Goal: Task Accomplishment & Management: Manage account settings

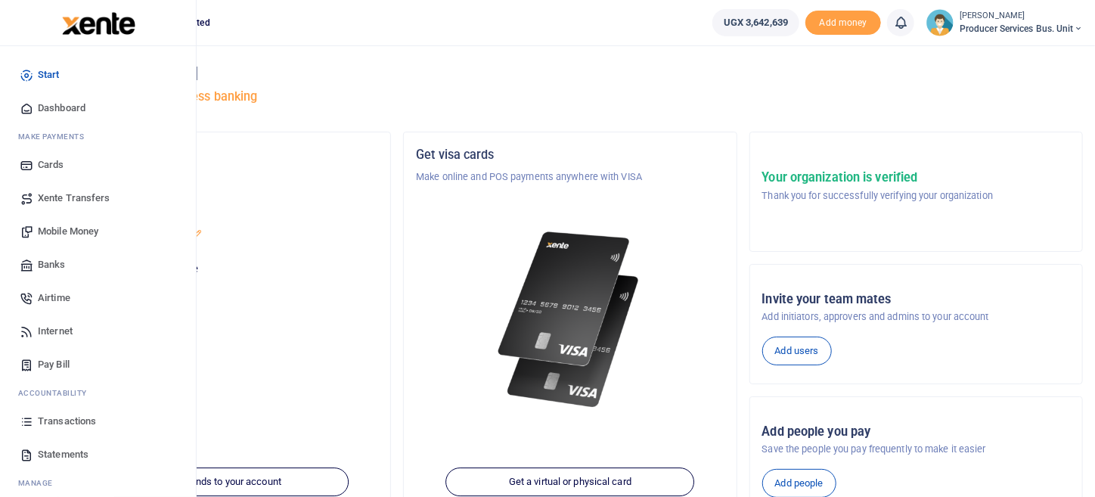
click at [78, 421] on span "Transactions" at bounding box center [67, 421] width 58 height 15
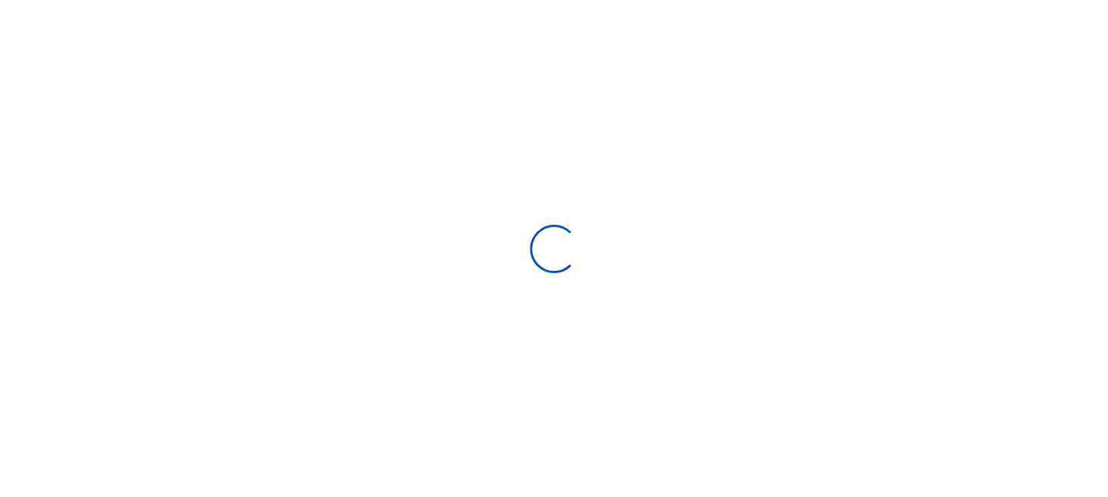
type input "[DATE] - [DATE]"
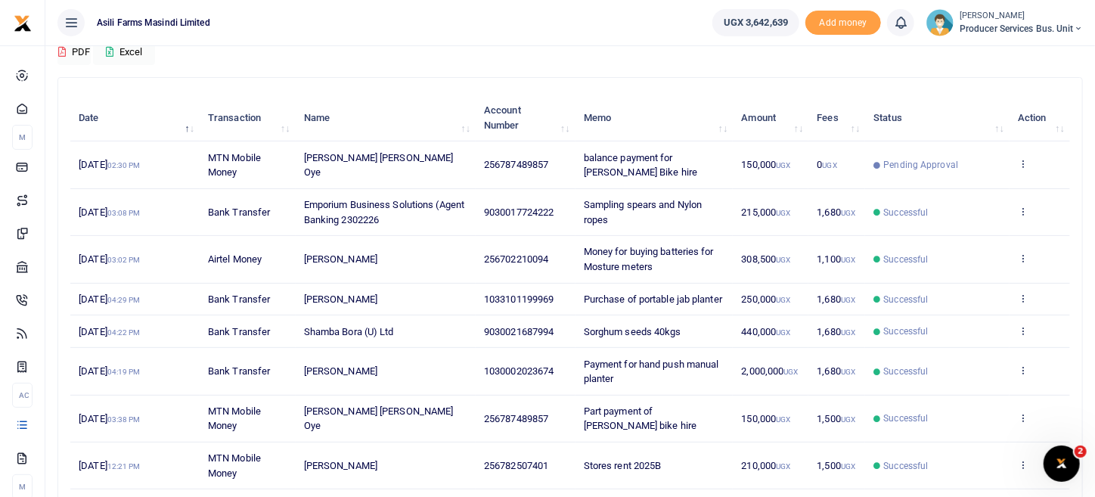
scroll to position [116, 0]
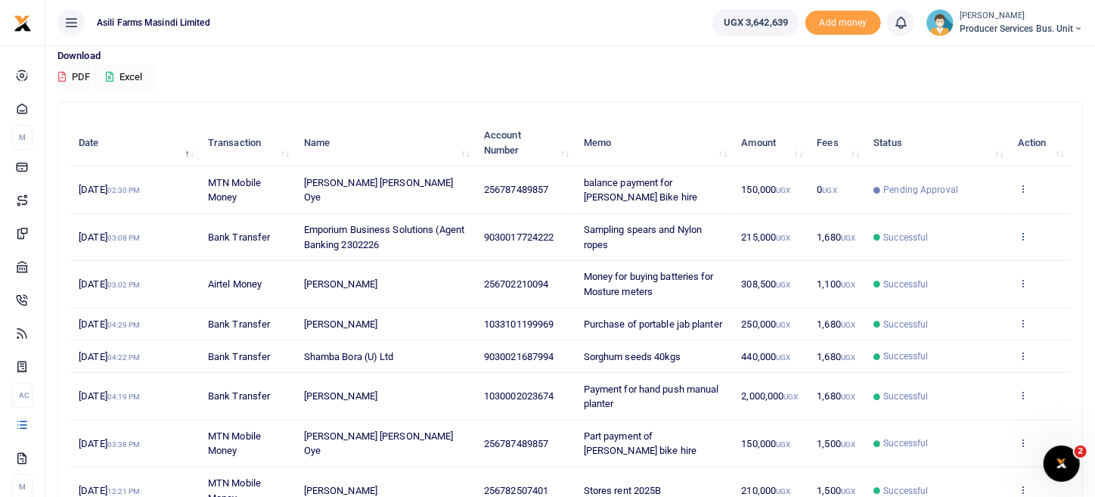
click at [1021, 232] on icon at bounding box center [1023, 236] width 10 height 11
click at [1000, 254] on link "View details" at bounding box center [969, 260] width 120 height 21
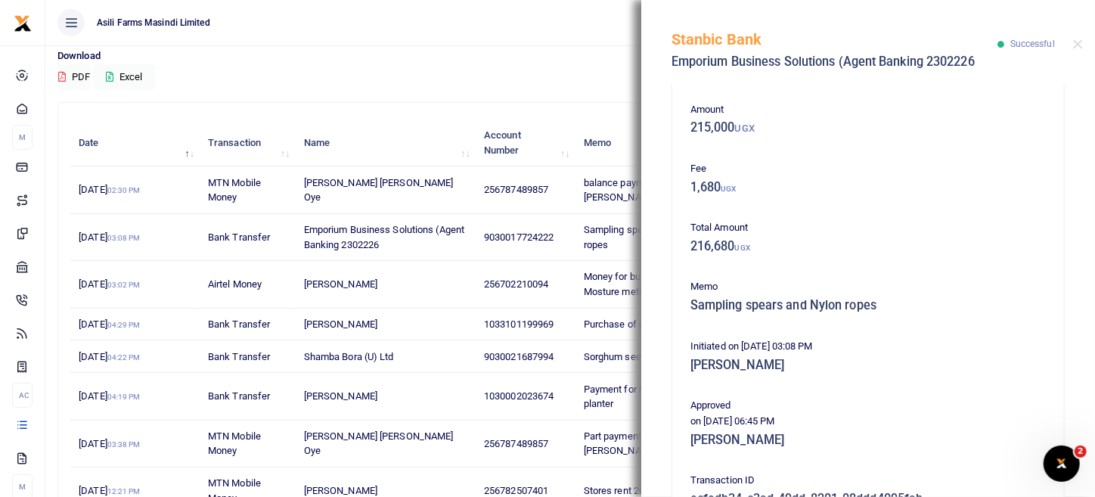
scroll to position [306, 0]
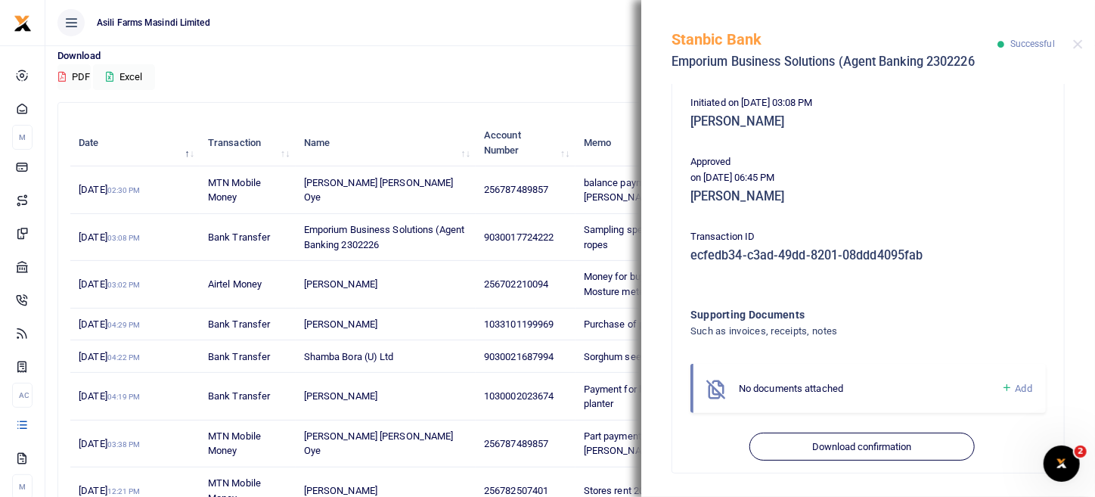
click at [1006, 381] on link "Add" at bounding box center [1017, 388] width 31 height 17
click at [1016, 388] on span "Add" at bounding box center [1024, 388] width 17 height 11
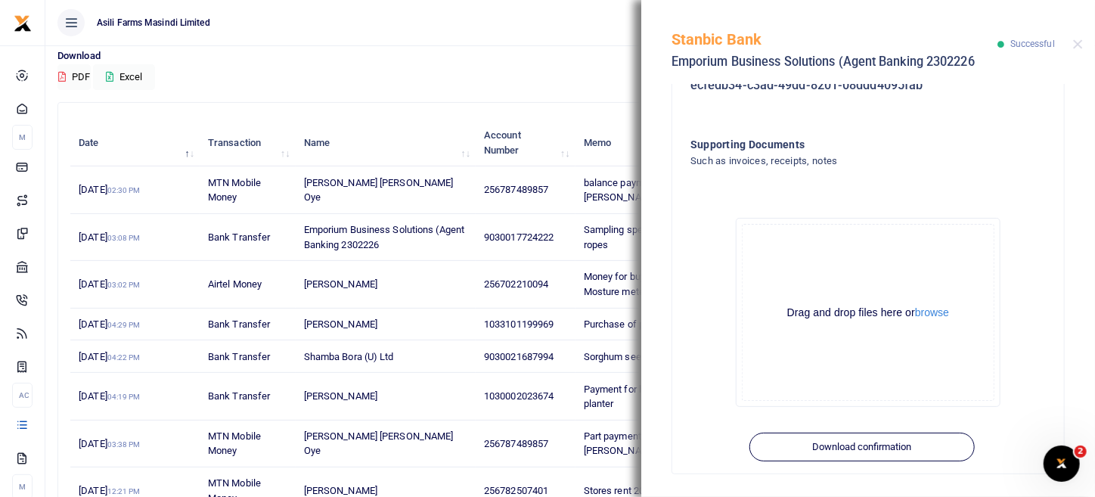
scroll to position [477, 0]
click at [937, 313] on button "browse" at bounding box center [932, 312] width 34 height 11
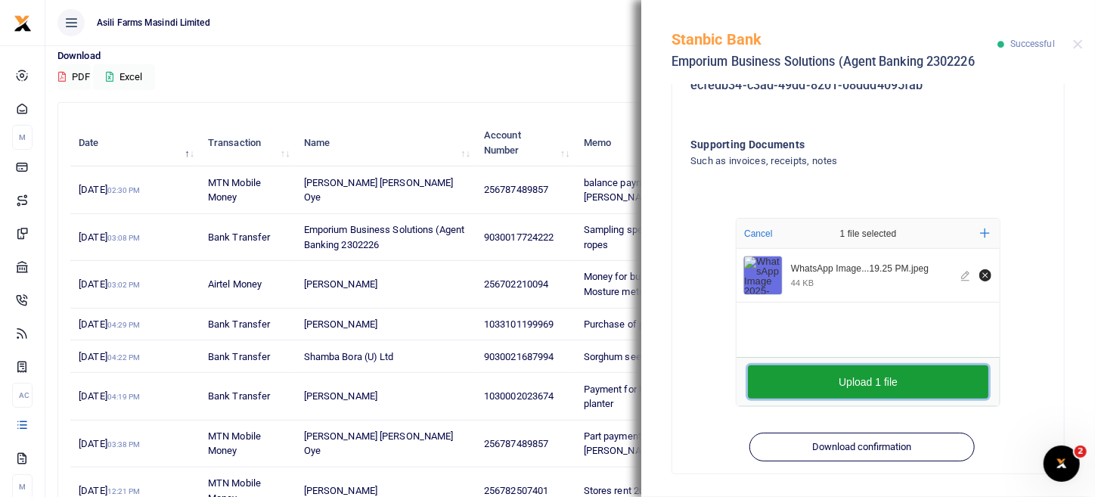
click at [886, 374] on button "Upload 1 file" at bounding box center [868, 381] width 241 height 33
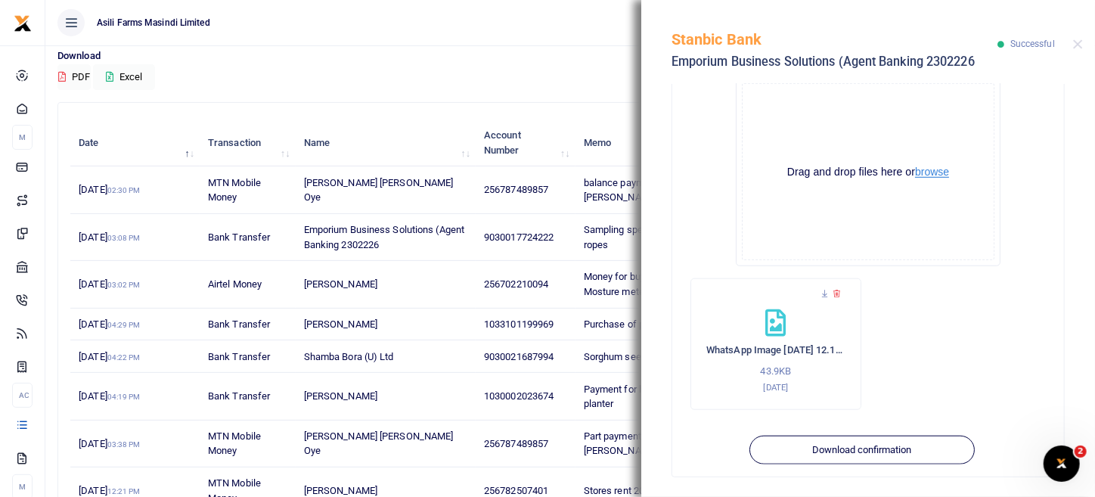
scroll to position [620, 0]
click at [934, 169] on button "browse" at bounding box center [932, 168] width 34 height 11
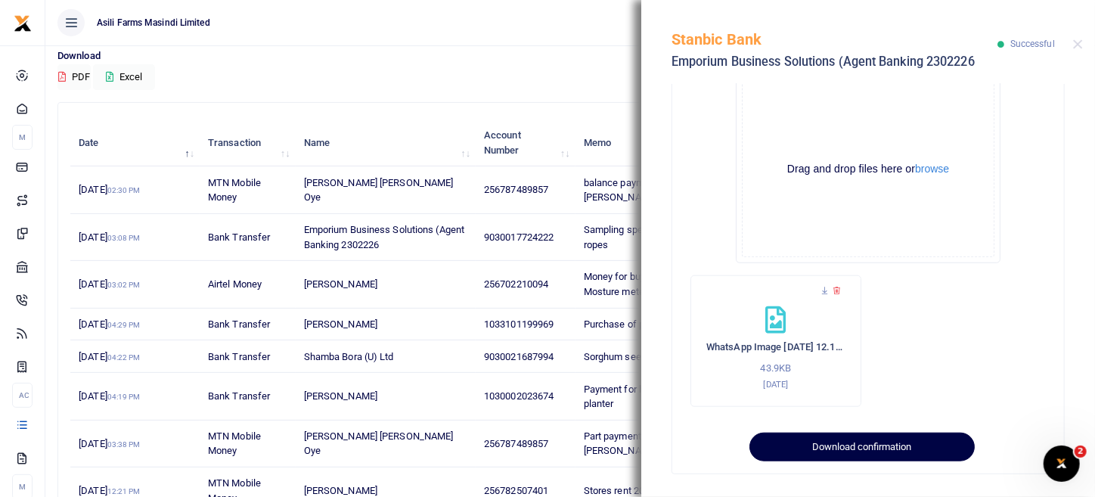
click at [900, 449] on button "Download confirmation" at bounding box center [862, 447] width 225 height 29
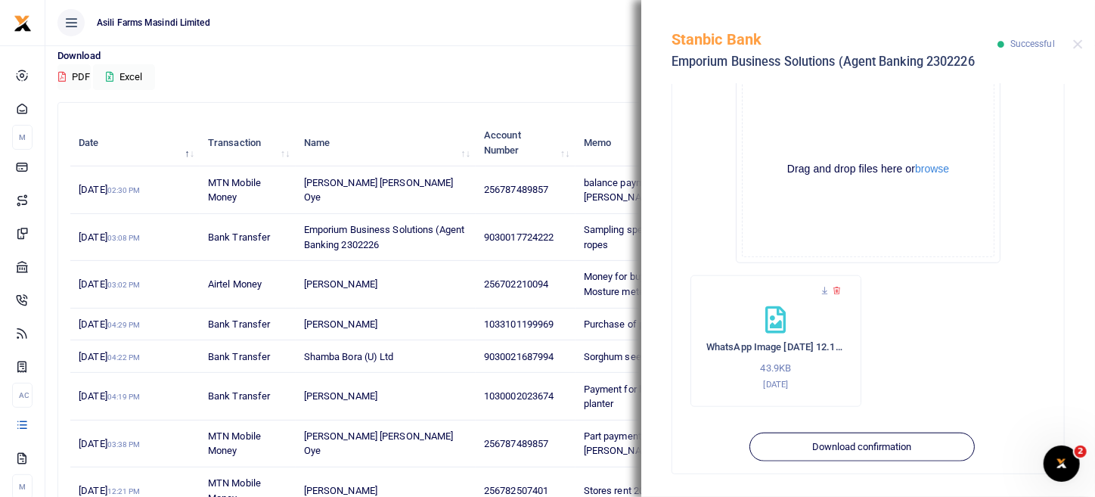
click at [525, 31] on ul "Asili Farms Masindi Limited" at bounding box center [372, 22] width 655 height 45
drag, startPoint x: 545, startPoint y: 30, endPoint x: 1106, endPoint y: 63, distance: 562.4
click at [549, 31] on ul "Asili Farms Masindi Limited" at bounding box center [372, 22] width 655 height 45
click at [1082, 47] on button "Close" at bounding box center [1079, 44] width 10 height 10
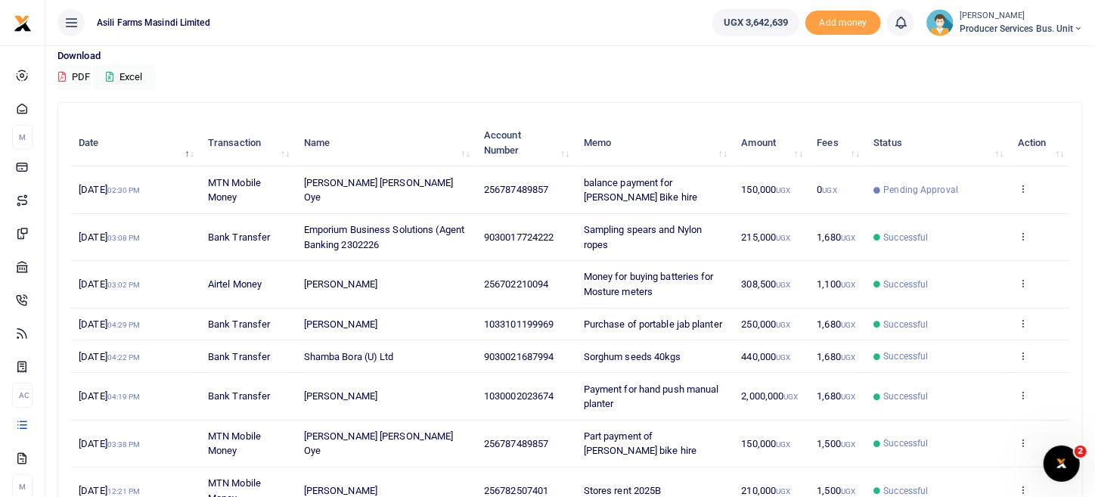
click at [304, 224] on span "Emporium Business Solutions (Agent Banking 2302226" at bounding box center [384, 237] width 160 height 26
click at [1019, 233] on icon at bounding box center [1023, 236] width 10 height 11
click at [996, 262] on link "View details" at bounding box center [969, 260] width 120 height 21
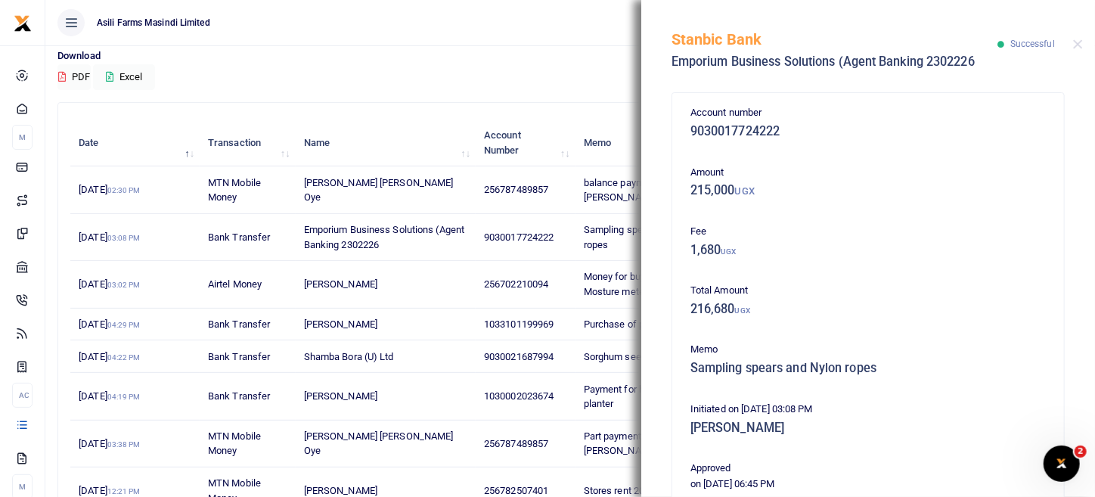
scroll to position [371, 0]
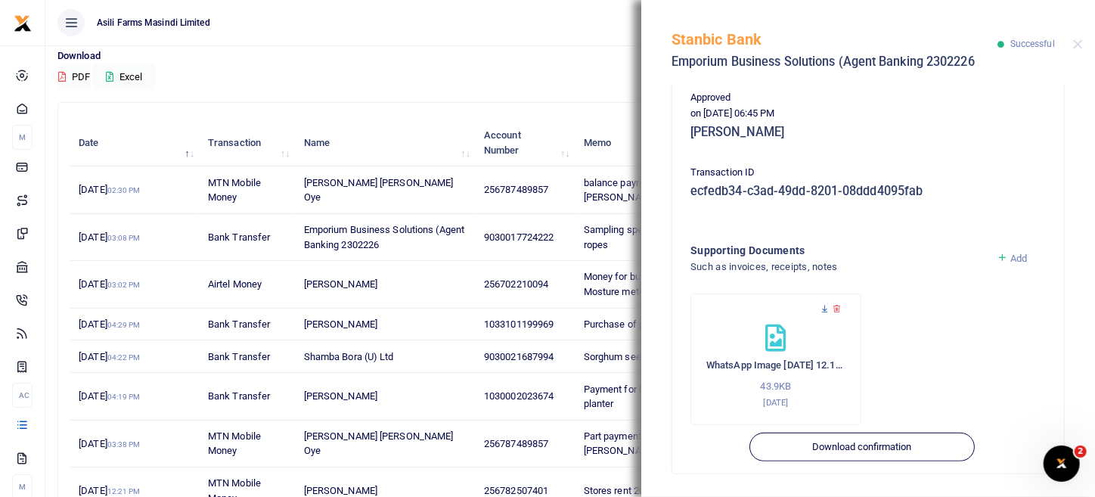
click at [824, 305] on icon at bounding box center [825, 309] width 10 height 10
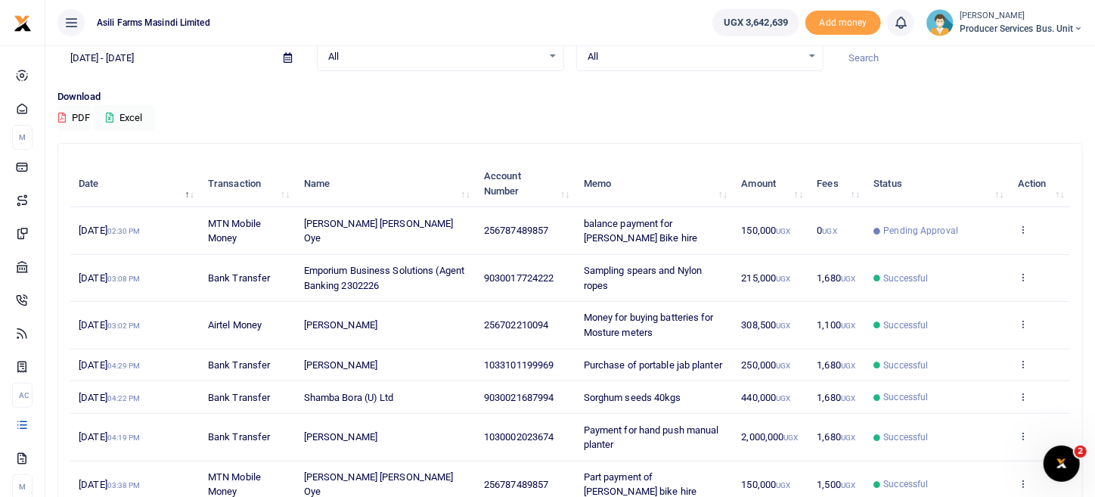
click at [1016, 273] on td "View details Send again" at bounding box center [1040, 278] width 61 height 47
click at [1028, 273] on icon at bounding box center [1023, 277] width 10 height 11
click at [986, 295] on link "View details" at bounding box center [969, 301] width 120 height 21
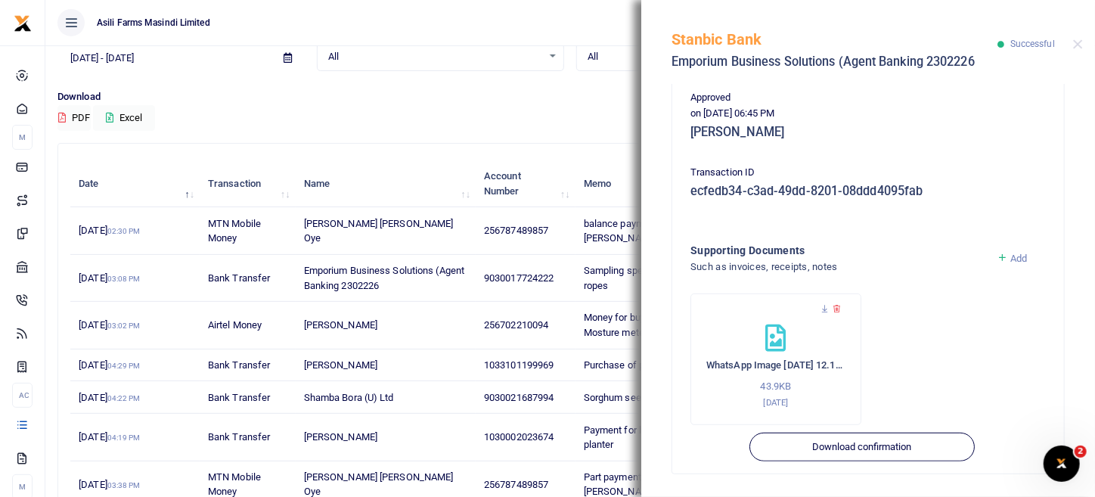
scroll to position [343, 0]
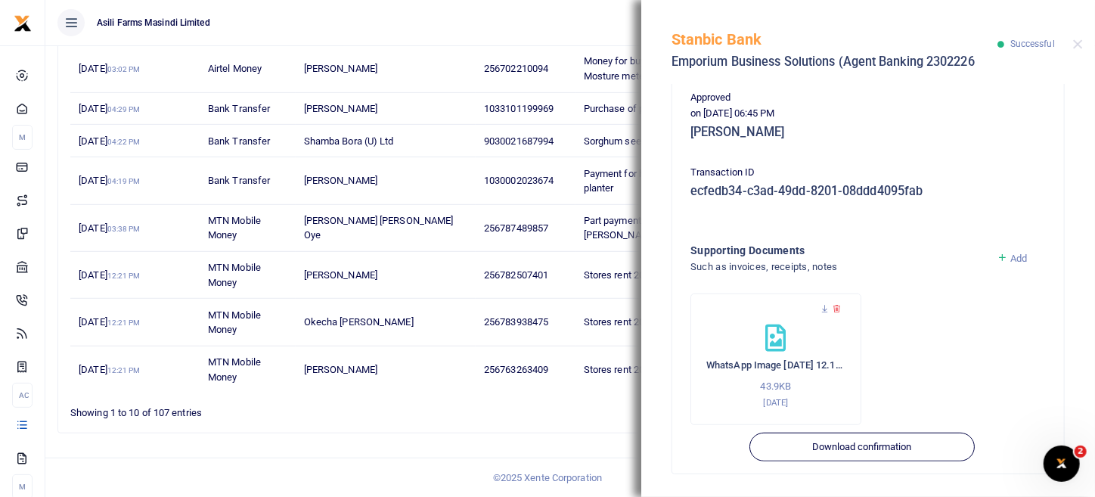
click at [991, 256] on div "Add" at bounding box center [1021, 267] width 61 height 51
click at [1001, 256] on link "Add" at bounding box center [1012, 258] width 31 height 11
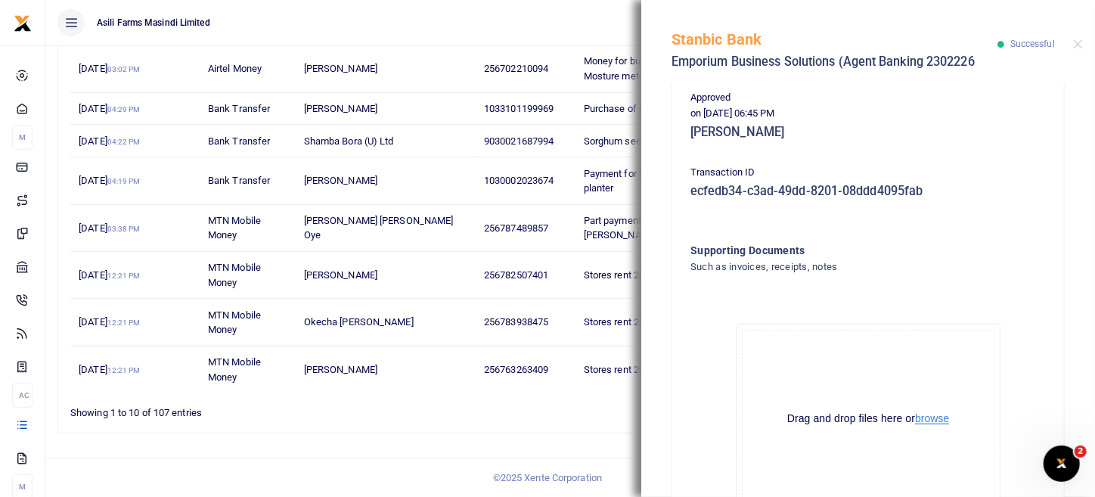
click at [921, 413] on button "browse" at bounding box center [932, 418] width 34 height 11
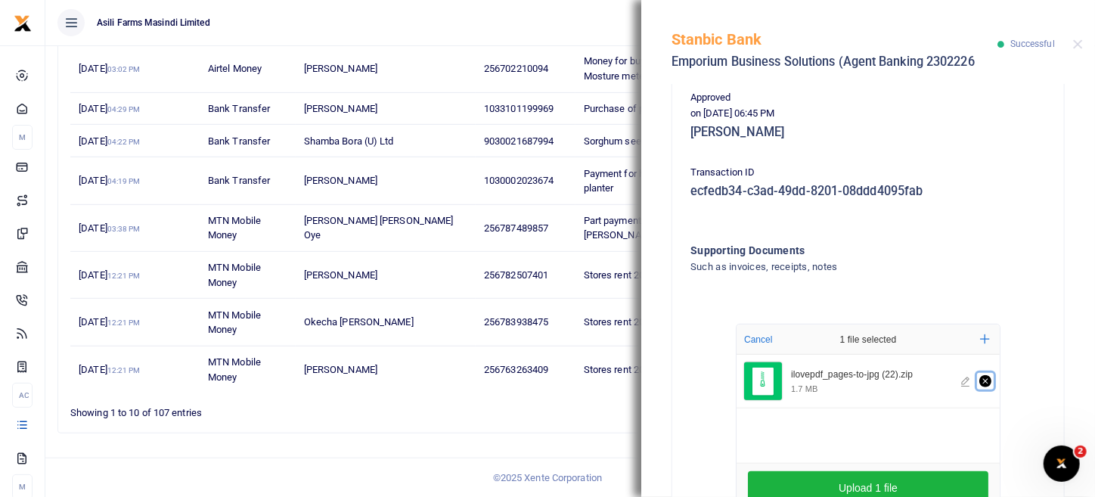
click at [980, 383] on icon "Remove file" at bounding box center [986, 381] width 12 height 12
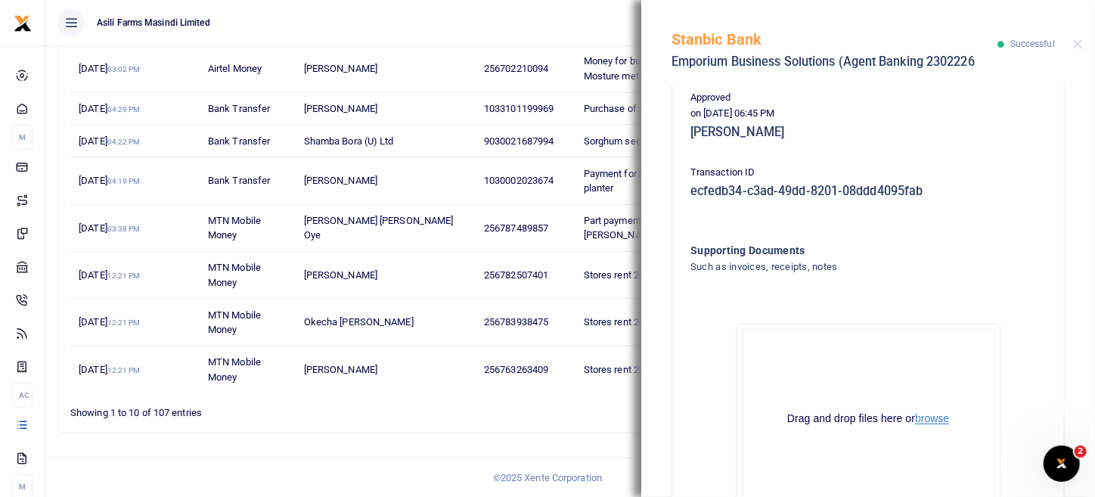
click at [941, 413] on button "browse" at bounding box center [932, 418] width 34 height 11
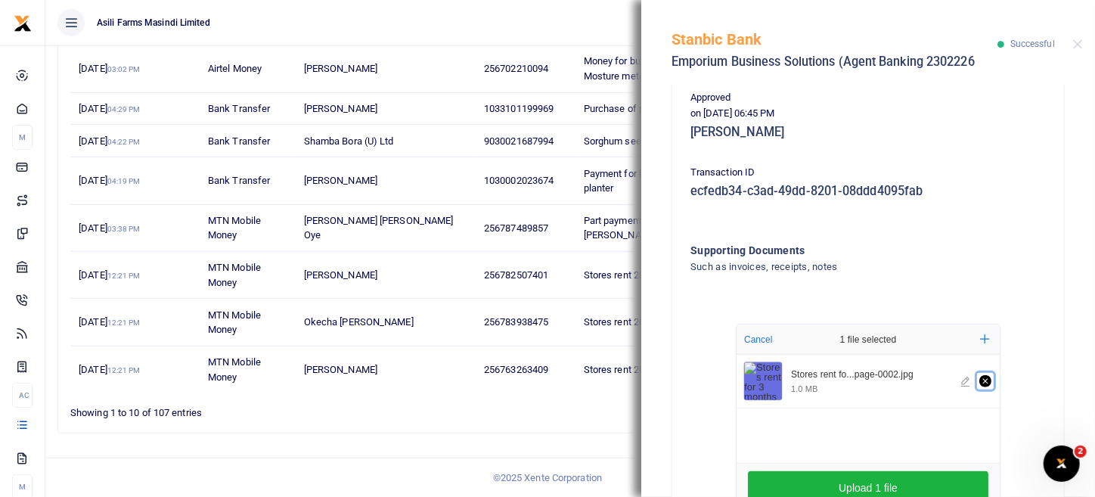
click at [983, 379] on icon "Remove file" at bounding box center [985, 381] width 5 height 5
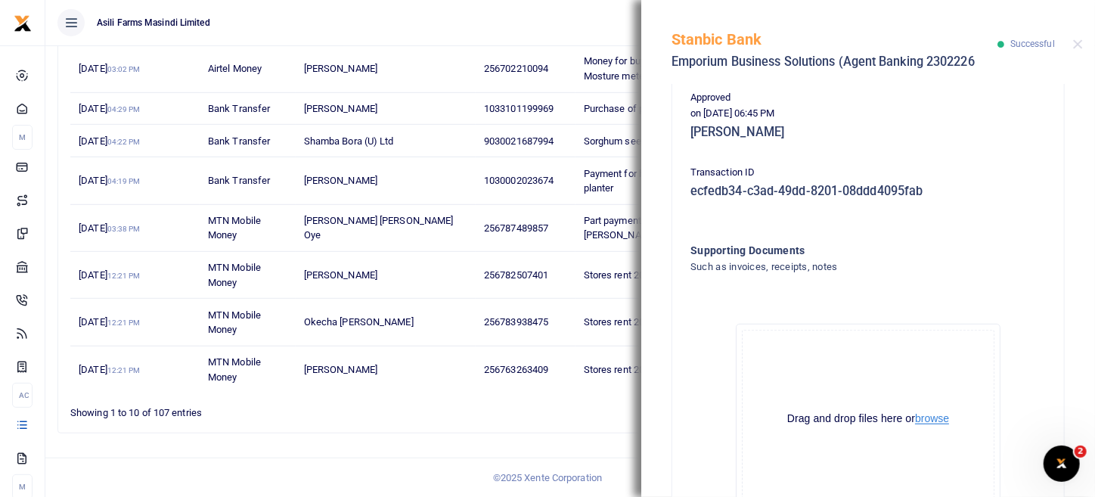
click at [919, 414] on button "browse" at bounding box center [932, 418] width 34 height 11
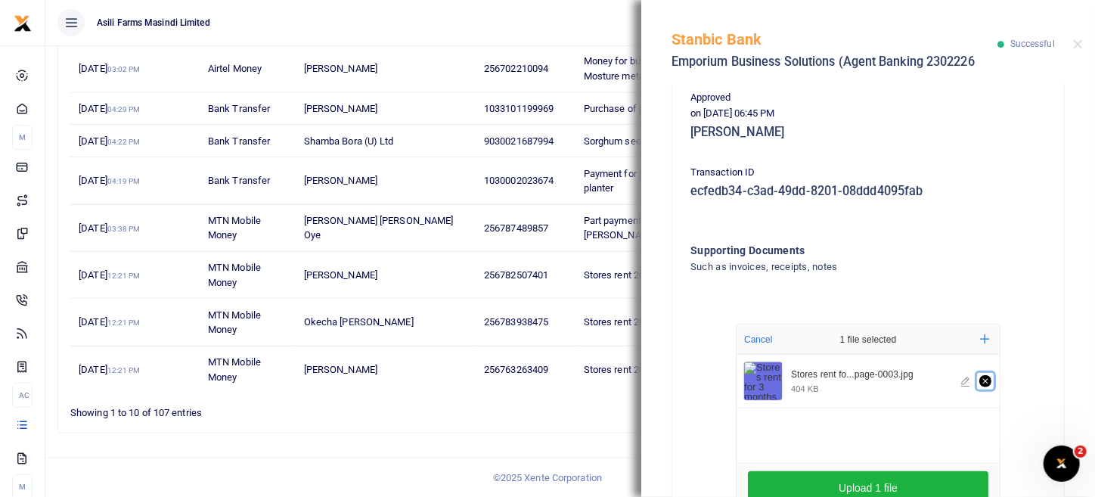
click at [983, 378] on icon "Remove file" at bounding box center [986, 381] width 12 height 12
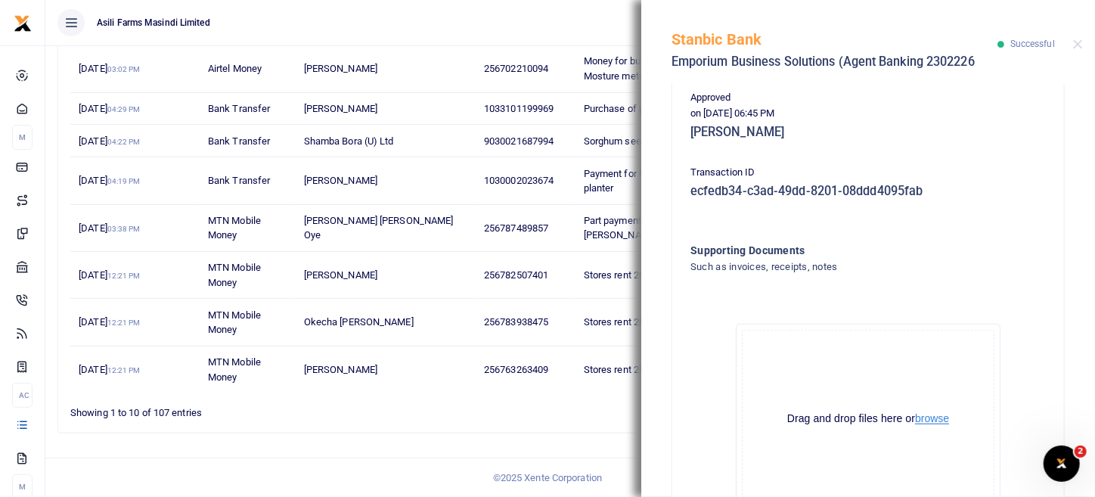
click at [915, 418] on button "browse" at bounding box center [932, 418] width 34 height 11
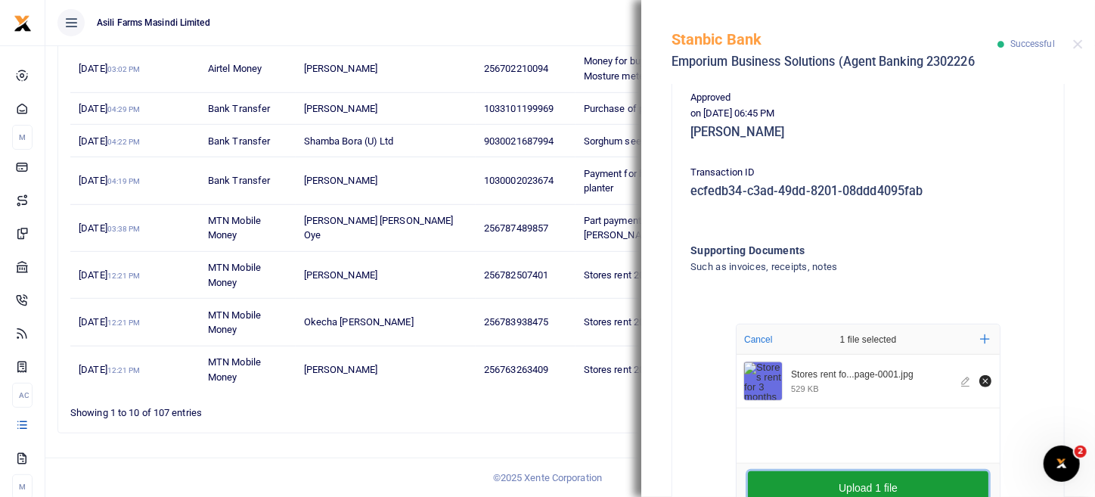
click at [915, 496] on button "Upload 1 file" at bounding box center [868, 487] width 241 height 33
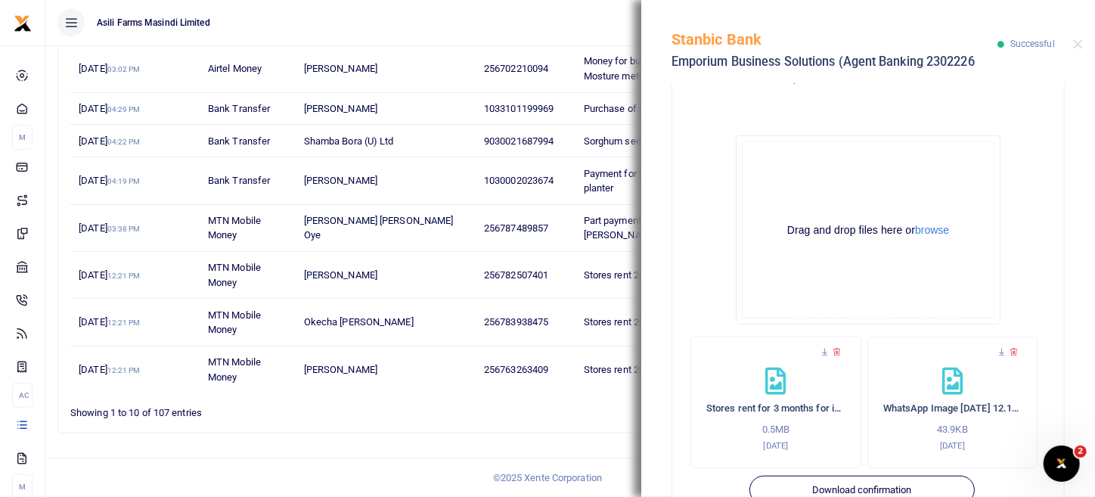
scroll to position [602, 0]
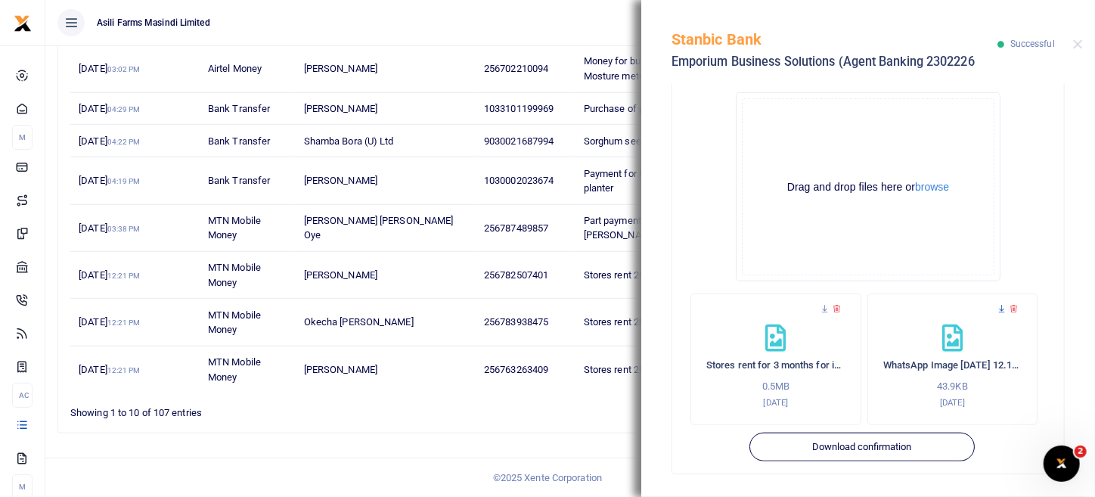
click at [997, 309] on icon at bounding box center [1002, 309] width 10 height 10
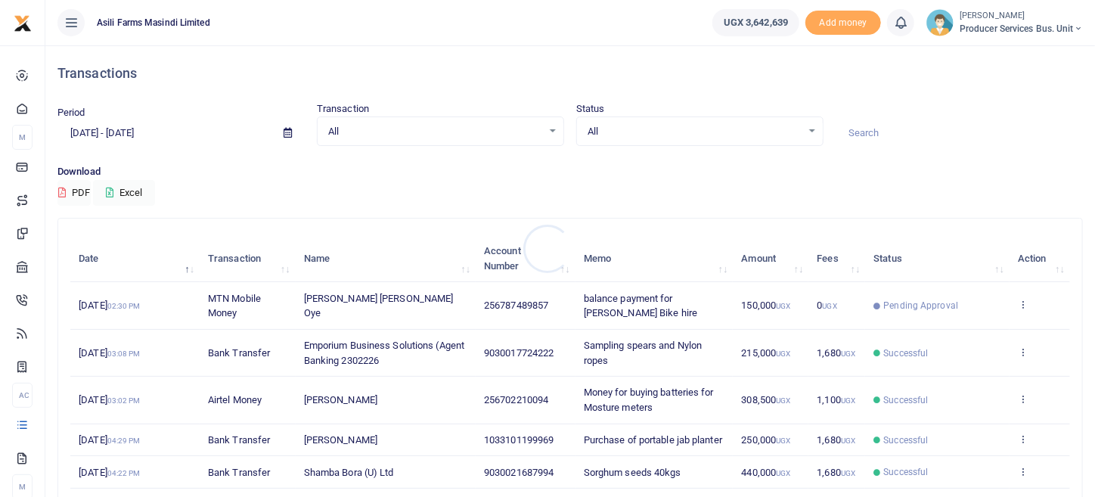
click at [1027, 353] on div at bounding box center [547, 248] width 1095 height 497
click at [1027, 353] on icon at bounding box center [1023, 352] width 10 height 11
click at [992, 362] on div "View details Send again" at bounding box center [968, 393] width 121 height 68
click at [1021, 353] on icon at bounding box center [1023, 352] width 10 height 11
click at [980, 371] on link "View details" at bounding box center [969, 376] width 120 height 21
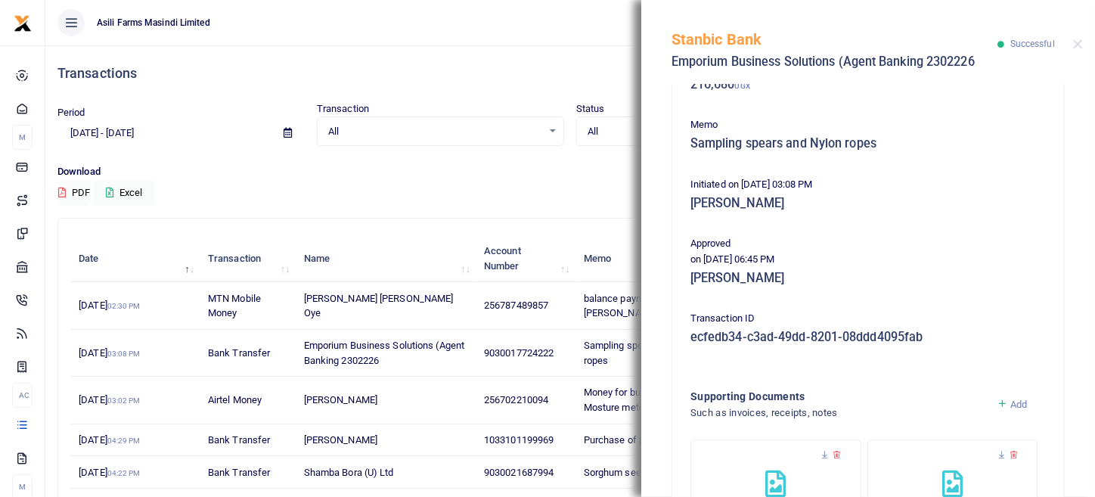
scroll to position [371, 0]
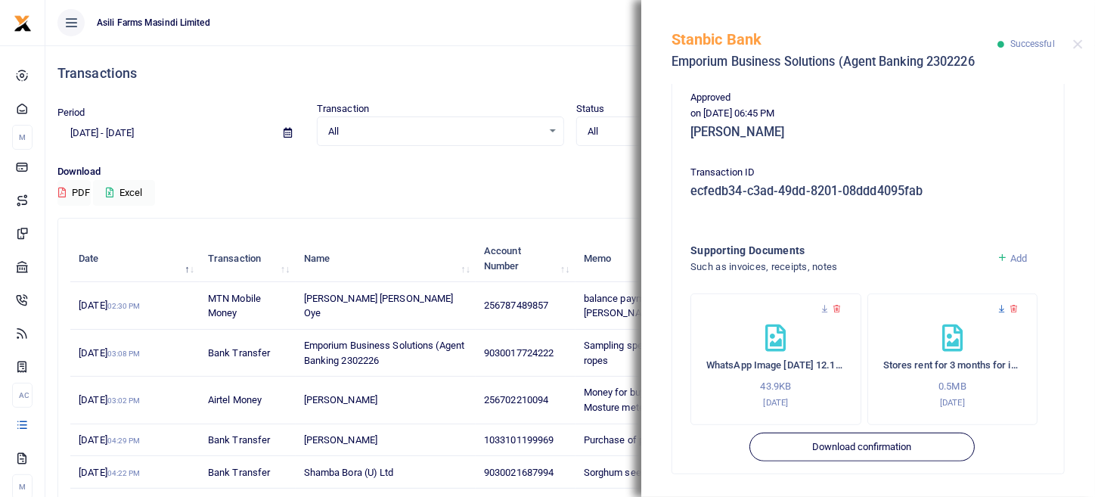
click at [997, 306] on icon at bounding box center [1002, 309] width 10 height 10
click at [462, 135] on span "All" at bounding box center [435, 131] width 214 height 15
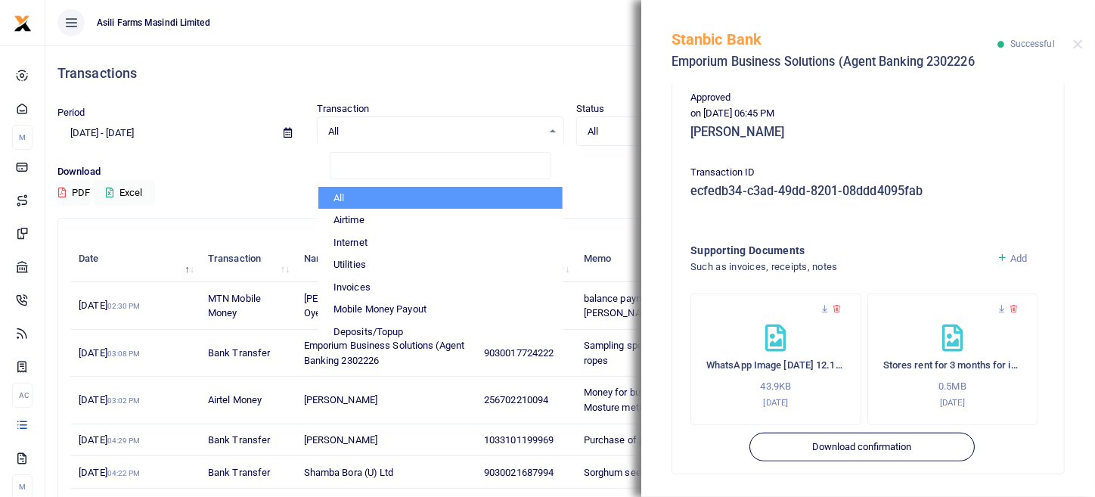
click at [1075, 38] on div "Stanbic Bank Emporium Business Solutions (Agent Banking 2302226 Successful" at bounding box center [869, 42] width 454 height 84
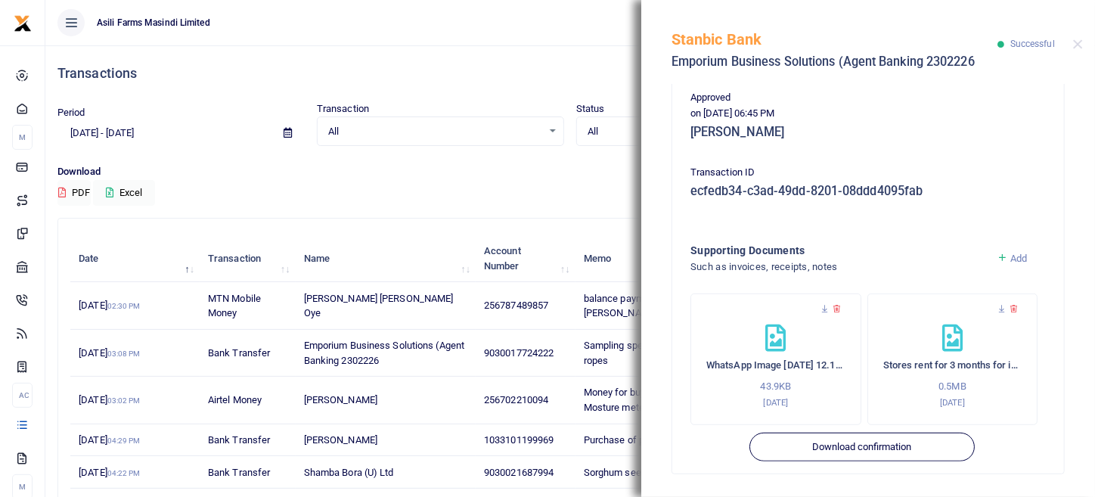
click at [1083, 38] on div "Stanbic Bank Emporium Business Solutions (Agent Banking 2302226 Successful" at bounding box center [869, 42] width 454 height 84
click at [1085, 39] on div "Stanbic Bank Emporium Business Solutions (Agent Banking 2302226 Successful" at bounding box center [869, 42] width 454 height 84
click at [1078, 43] on button "Close" at bounding box center [1079, 44] width 10 height 10
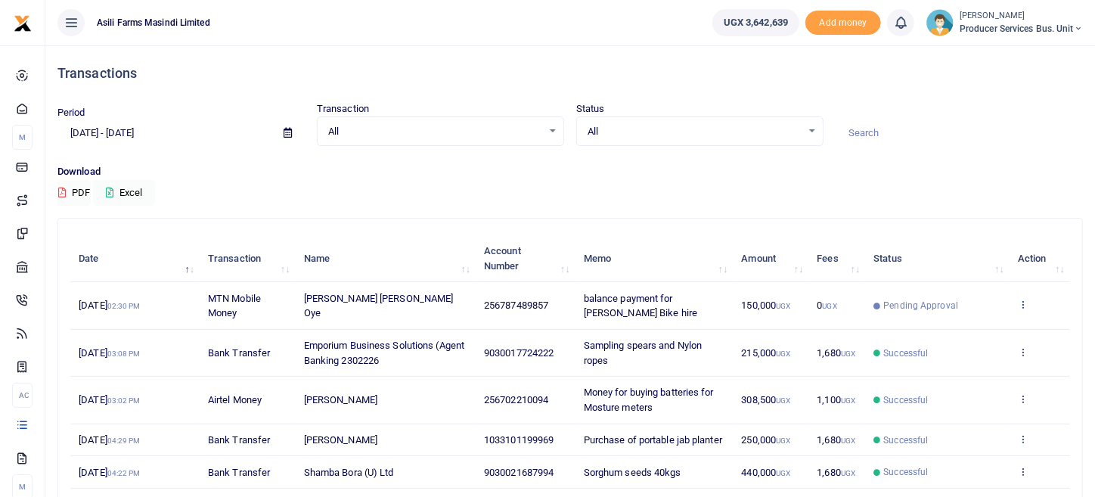
click at [1021, 303] on icon at bounding box center [1023, 304] width 10 height 11
click at [981, 325] on link "View details" at bounding box center [969, 329] width 120 height 21
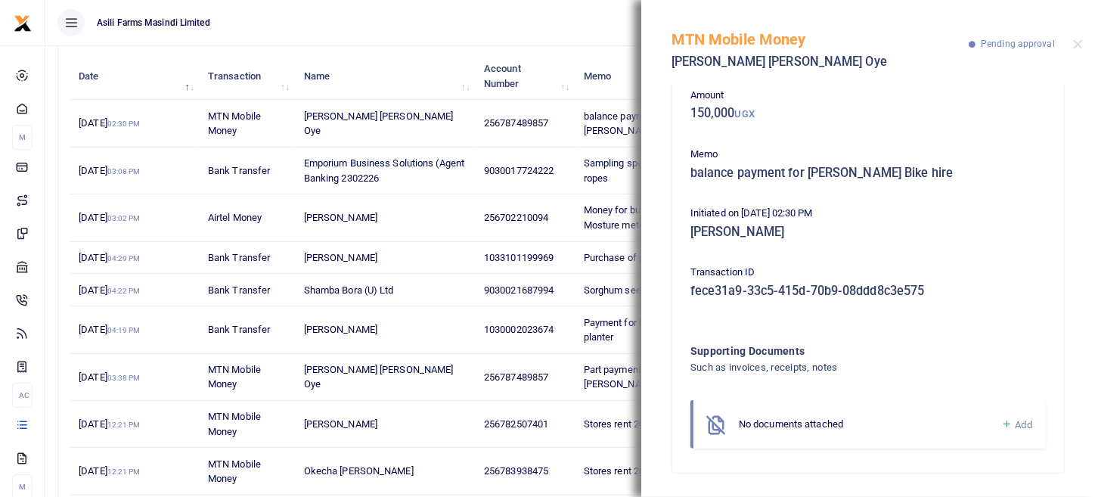
scroll to position [343, 0]
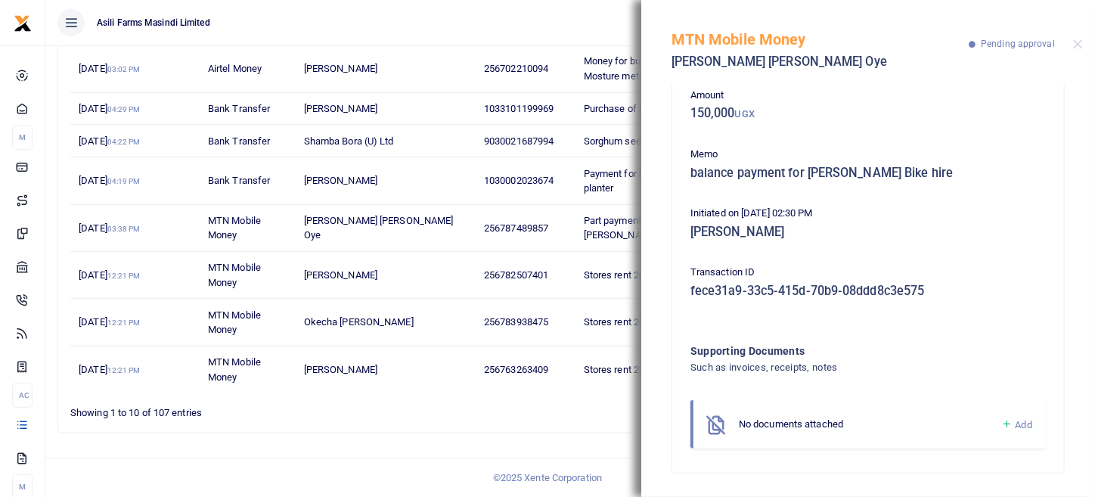
click at [1016, 425] on span "Add" at bounding box center [1024, 424] width 17 height 11
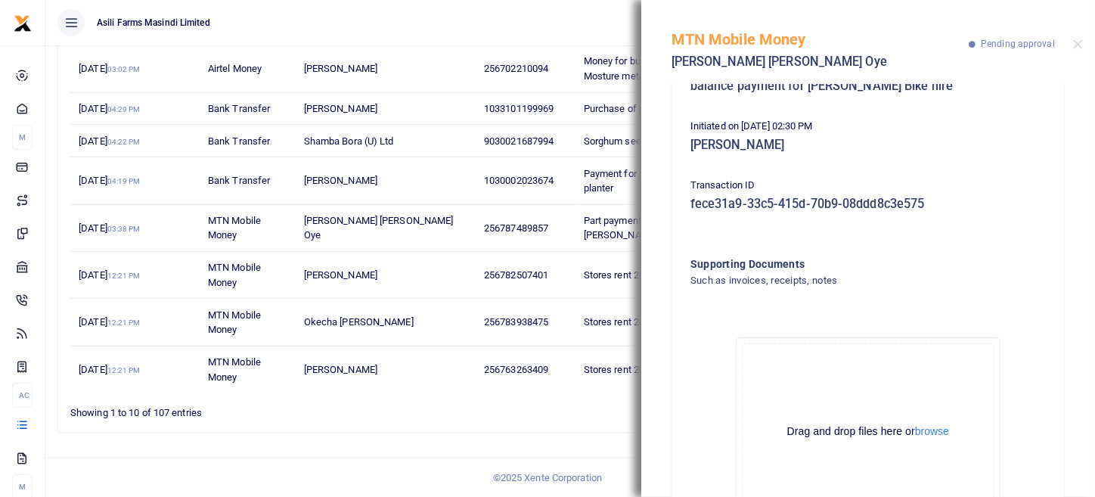
scroll to position [247, 0]
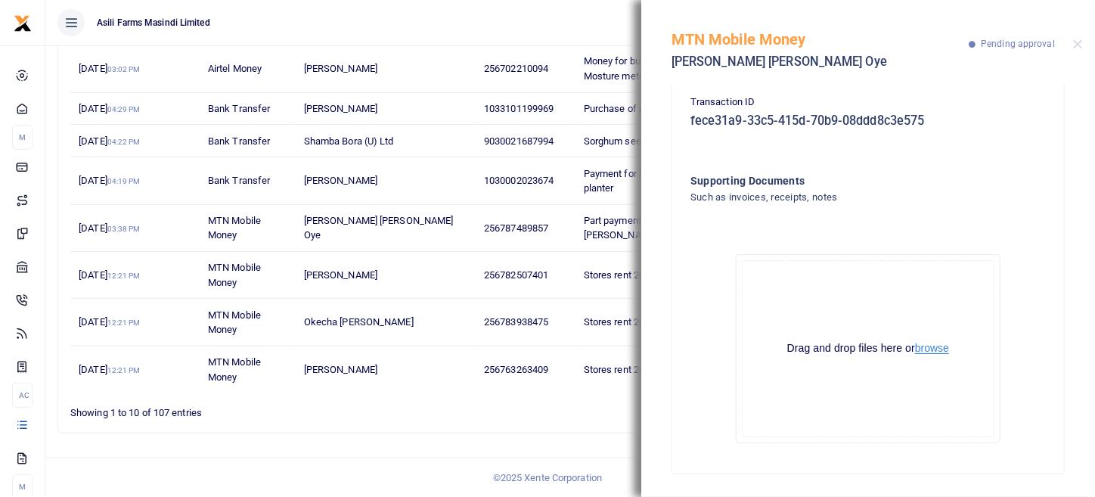
click at [937, 348] on button "browse" at bounding box center [932, 348] width 34 height 11
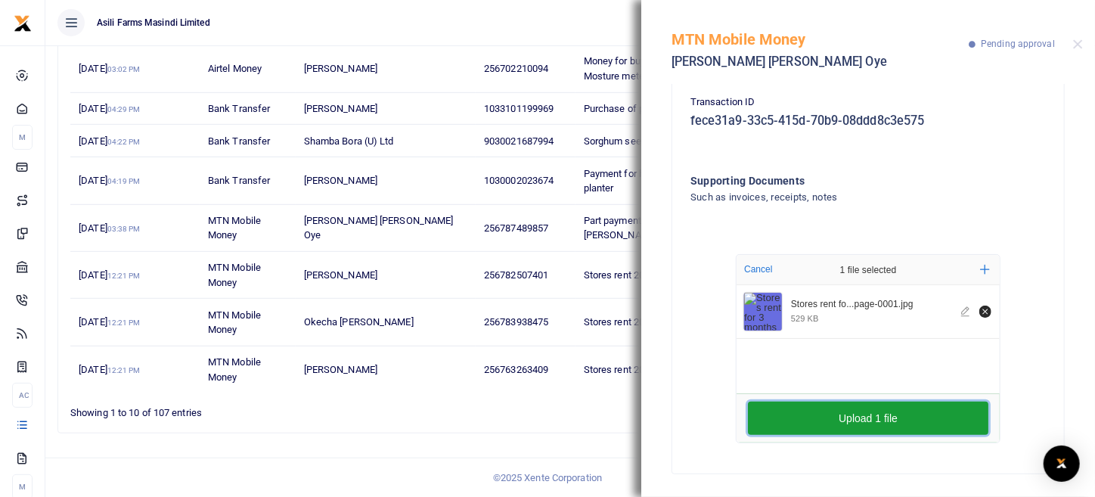
click at [892, 417] on button "Upload 1 file" at bounding box center [868, 418] width 241 height 33
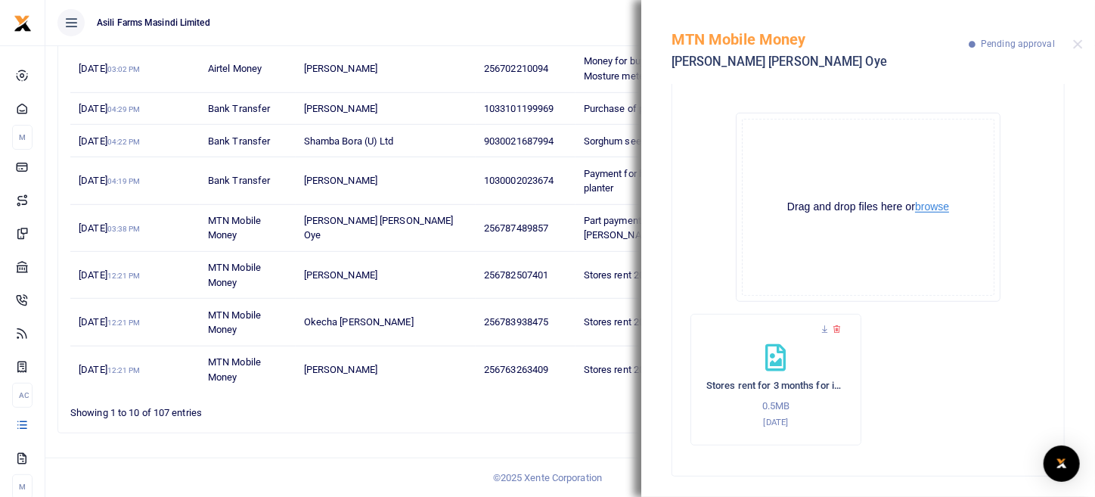
scroll to position [392, 0]
click at [935, 200] on button "browse" at bounding box center [932, 203] width 34 height 11
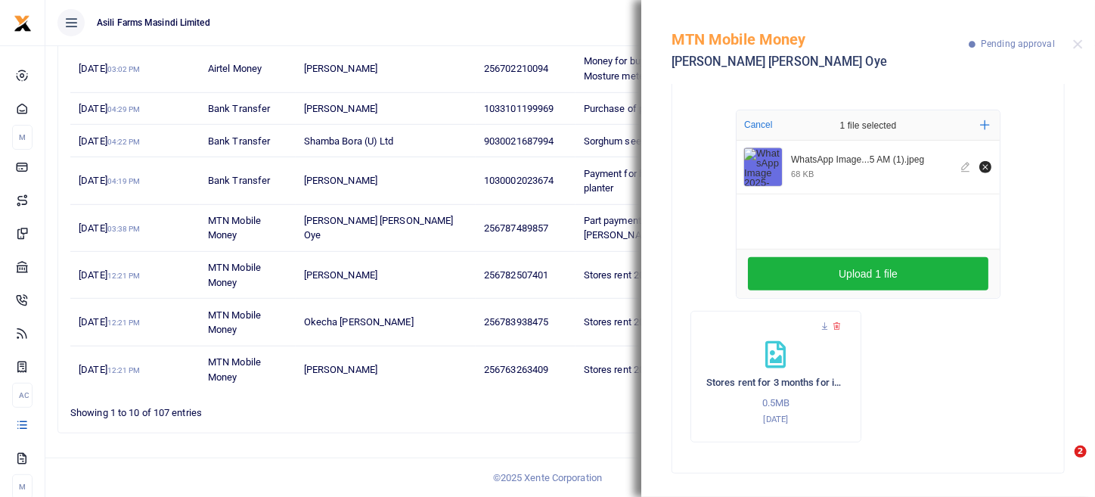
click at [782, 166] on div "WhatsApp Image...5 AM (1).jpeg 68 KB" at bounding box center [891, 167] width 218 height 26
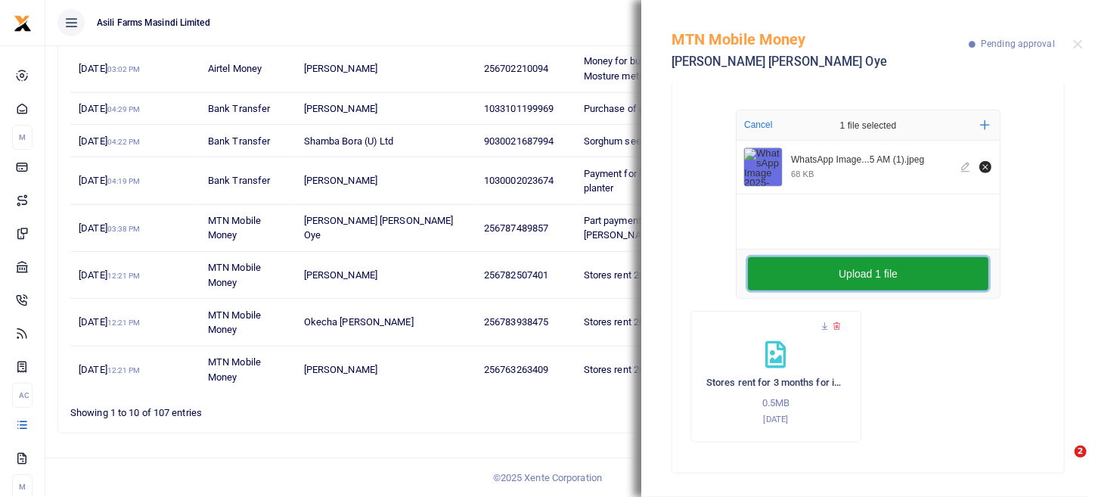
click at [841, 279] on button "Upload 1 file" at bounding box center [868, 273] width 241 height 33
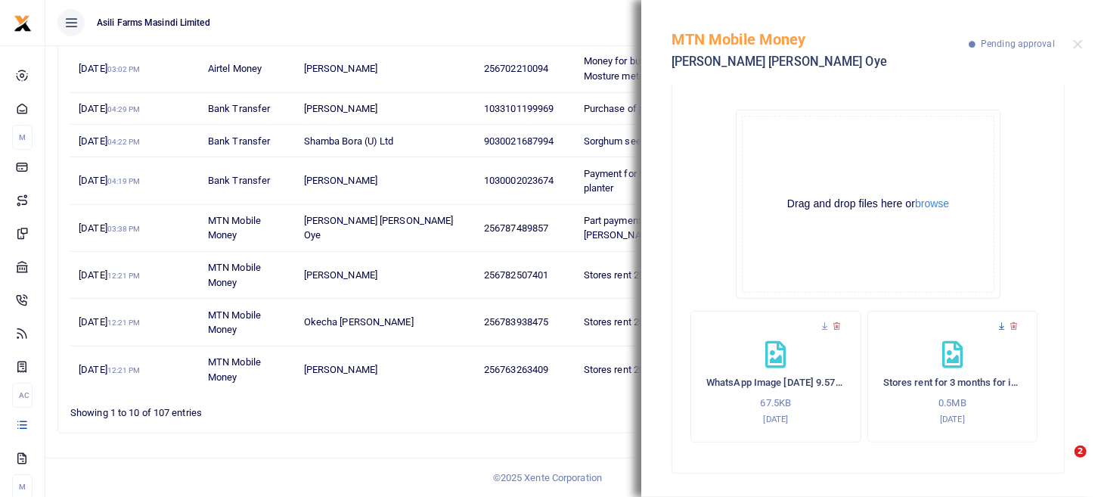
click at [997, 327] on icon at bounding box center [1002, 327] width 10 height 10
click at [997, 325] on icon at bounding box center [1002, 327] width 10 height 10
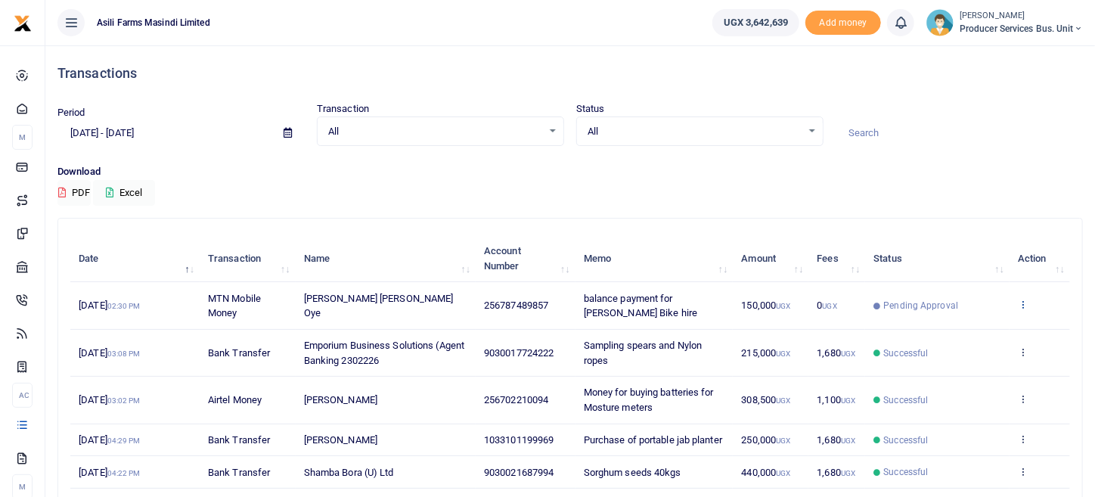
click at [1024, 300] on icon at bounding box center [1023, 304] width 10 height 11
click at [977, 324] on link "View details" at bounding box center [969, 329] width 120 height 21
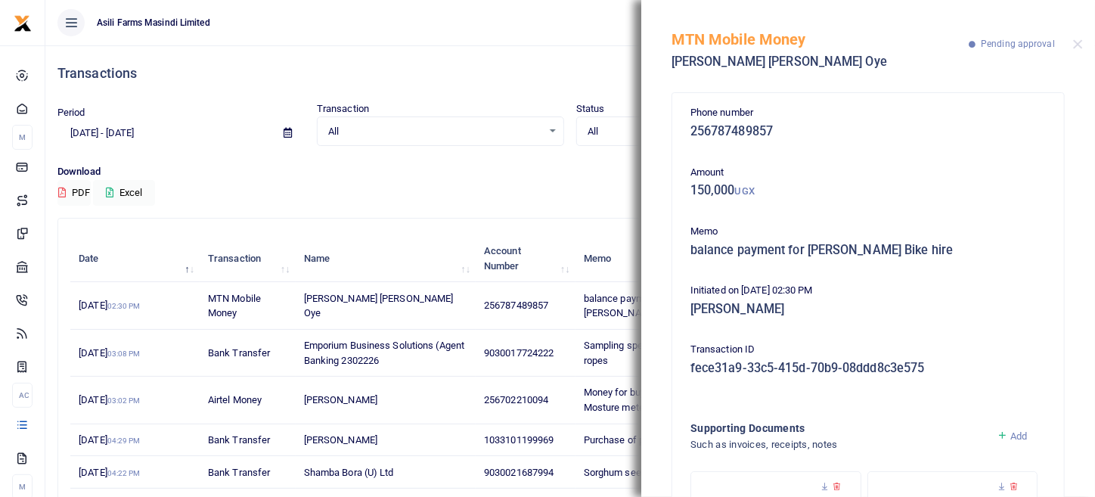
scroll to position [141, 0]
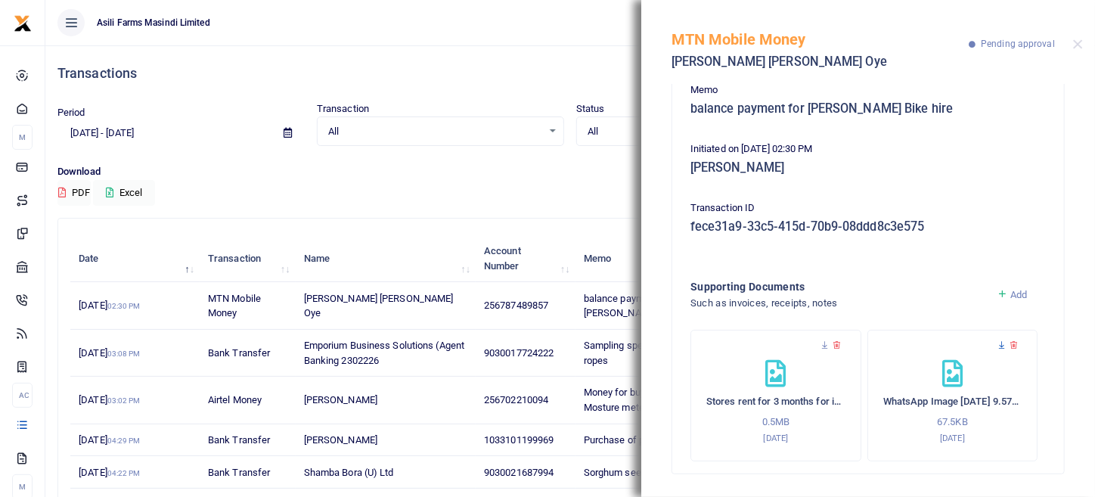
click at [997, 345] on icon at bounding box center [1002, 345] width 10 height 10
click at [1080, 44] on button "Close" at bounding box center [1079, 44] width 10 height 10
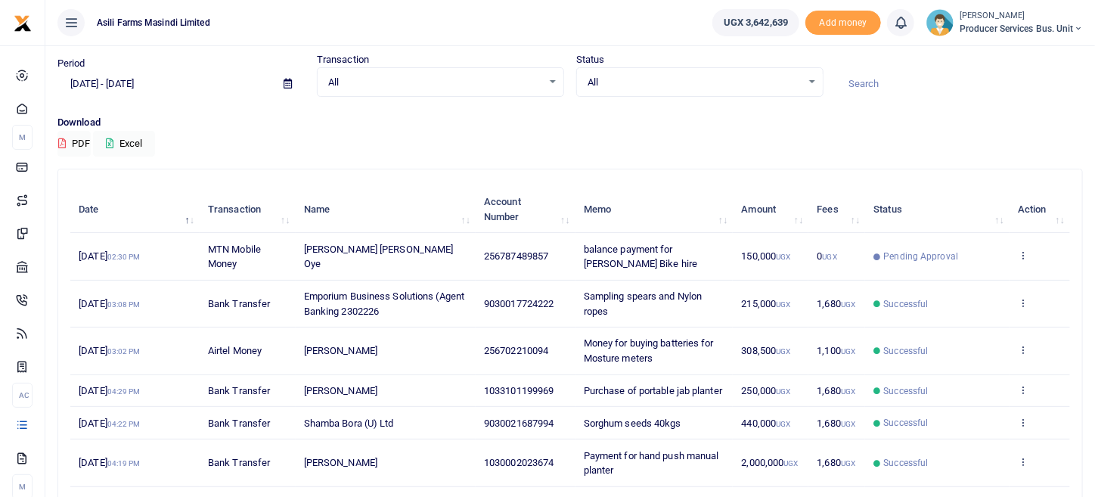
scroll to position [75, 0]
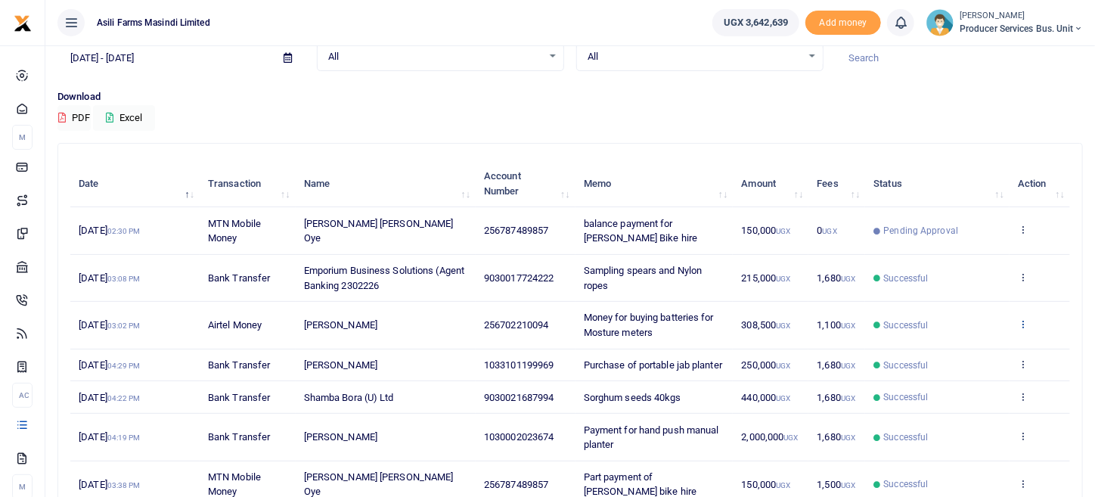
click at [1026, 323] on icon at bounding box center [1023, 324] width 10 height 11
click at [961, 350] on link "View details" at bounding box center [969, 348] width 120 height 21
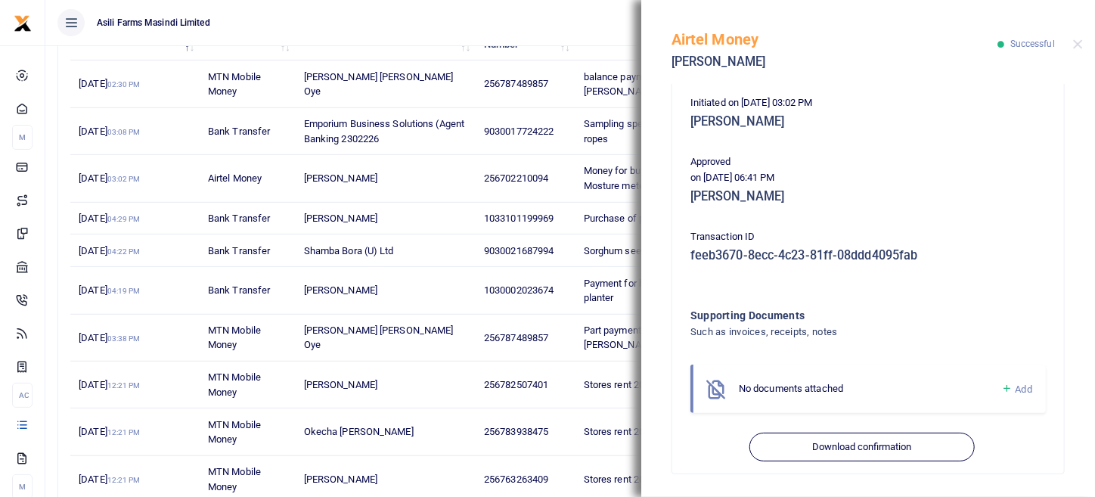
scroll to position [343, 0]
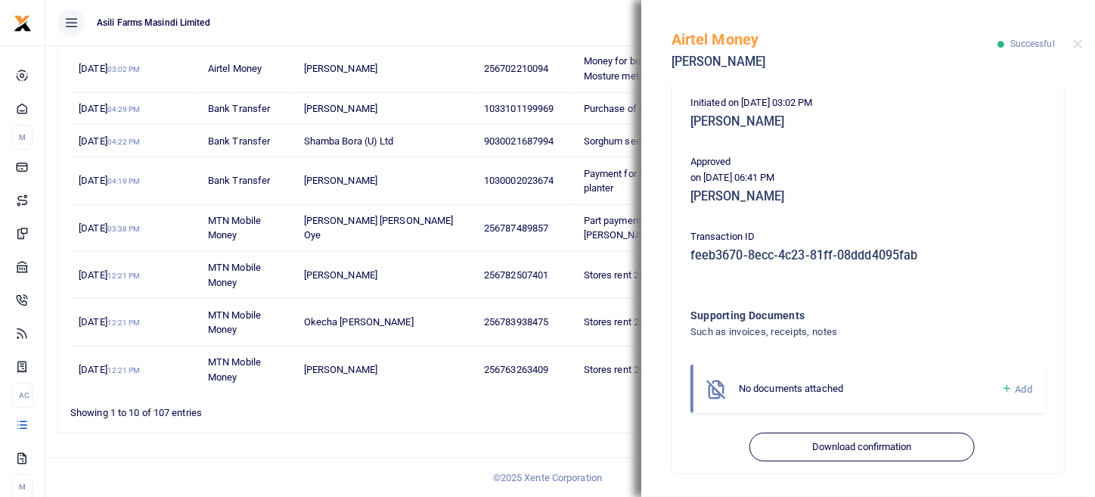
click at [1016, 390] on span "Add" at bounding box center [1024, 389] width 17 height 11
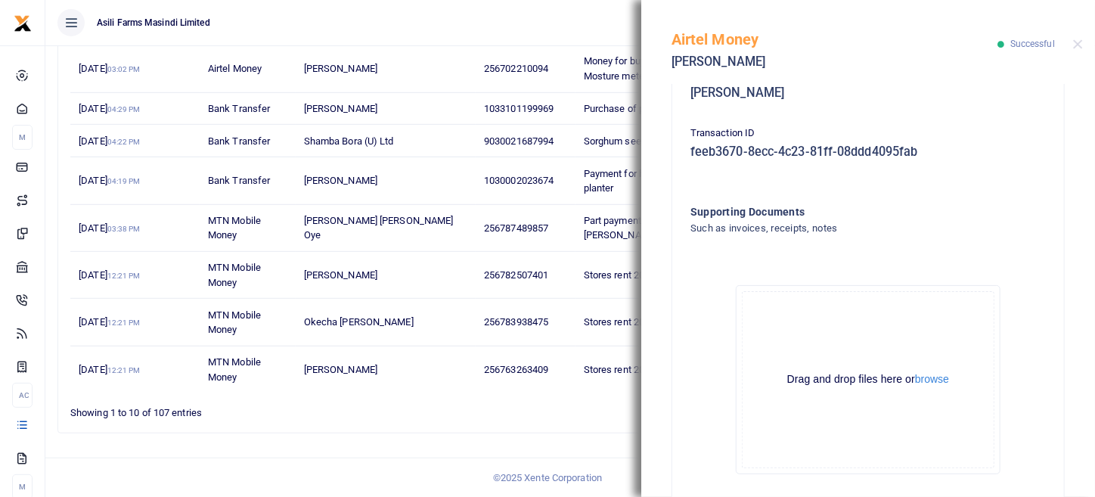
scroll to position [517, 0]
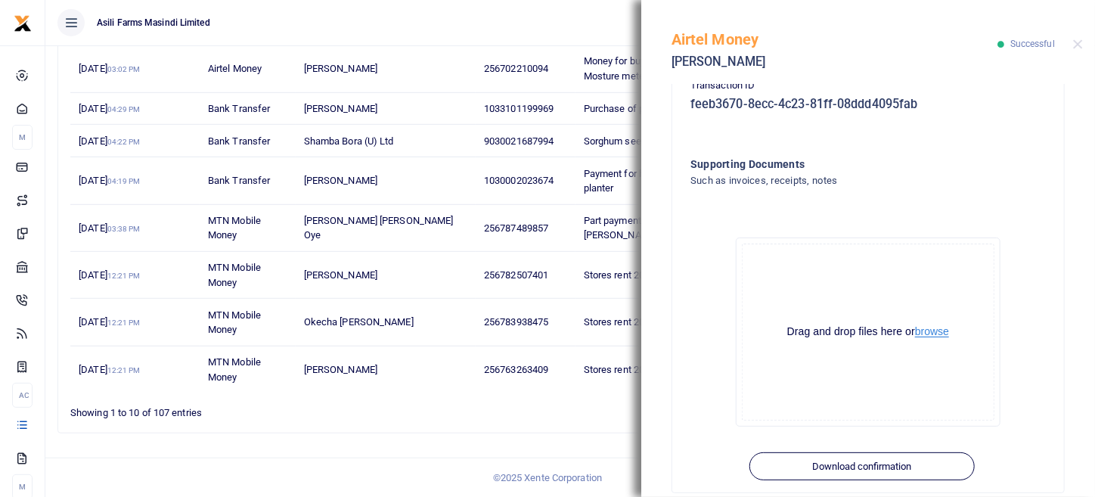
click at [937, 331] on button "browse" at bounding box center [932, 331] width 34 height 11
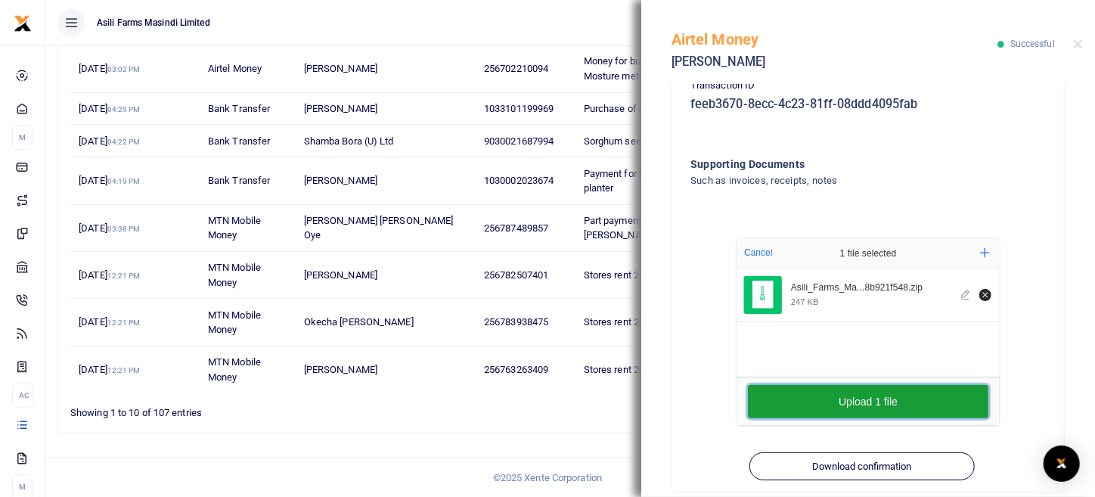
click at [915, 393] on button "Upload 1 file" at bounding box center [868, 401] width 241 height 33
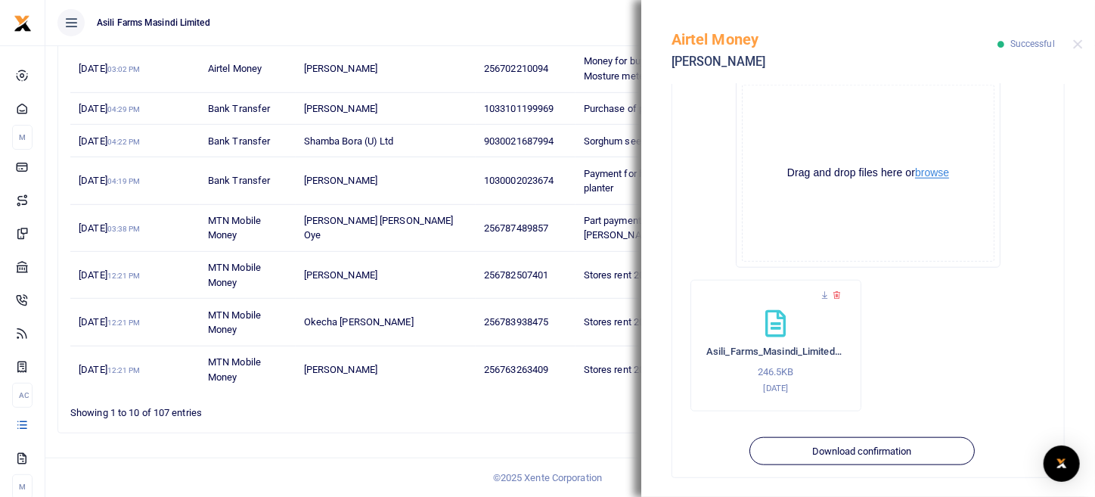
scroll to position [680, 0]
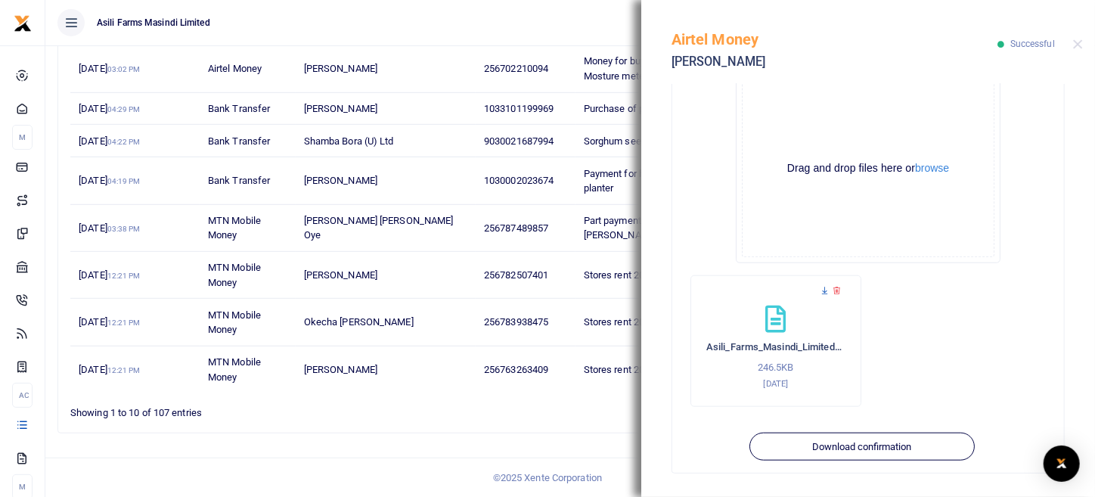
click at [823, 292] on icon at bounding box center [825, 291] width 10 height 10
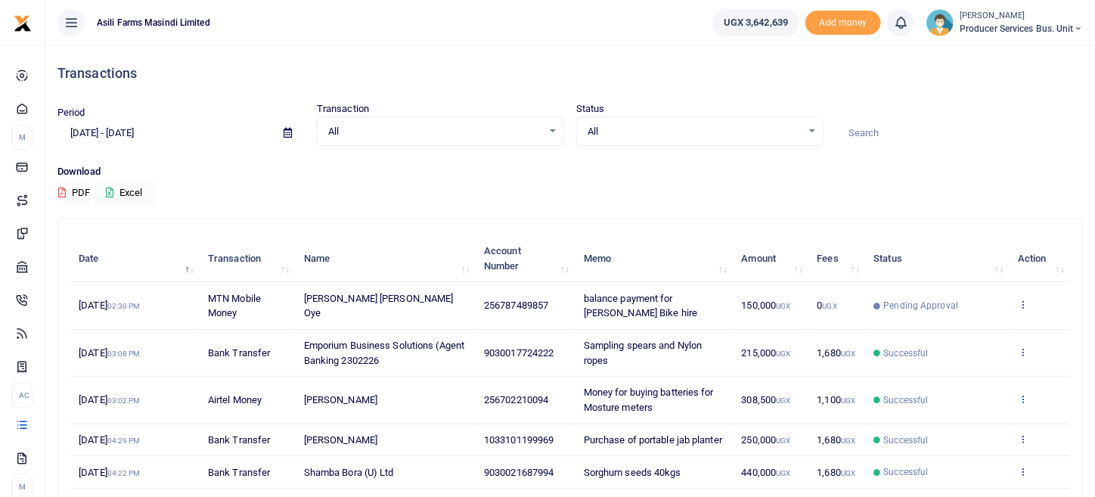
click at [1028, 396] on icon at bounding box center [1023, 398] width 10 height 11
click at [983, 426] on link "View details" at bounding box center [969, 423] width 120 height 21
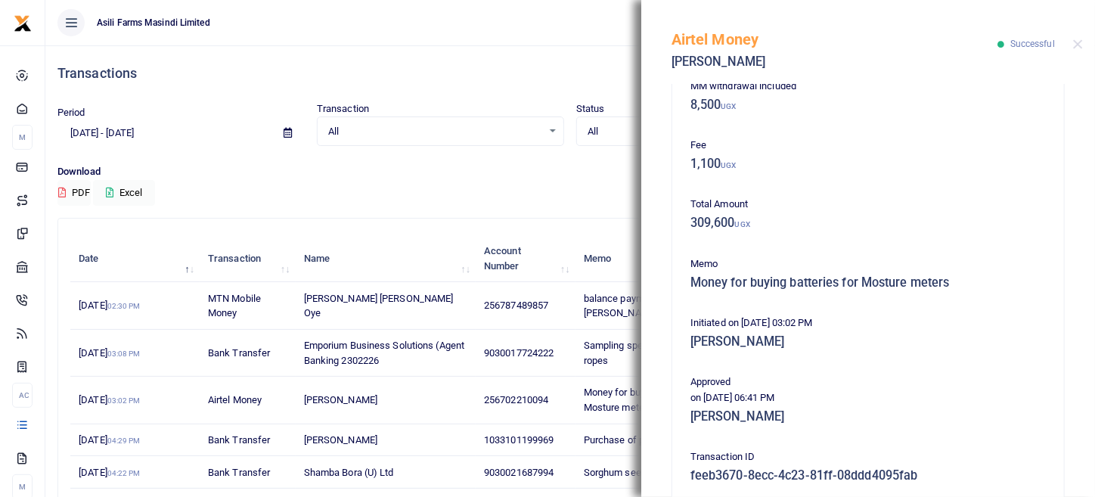
scroll to position [378, 0]
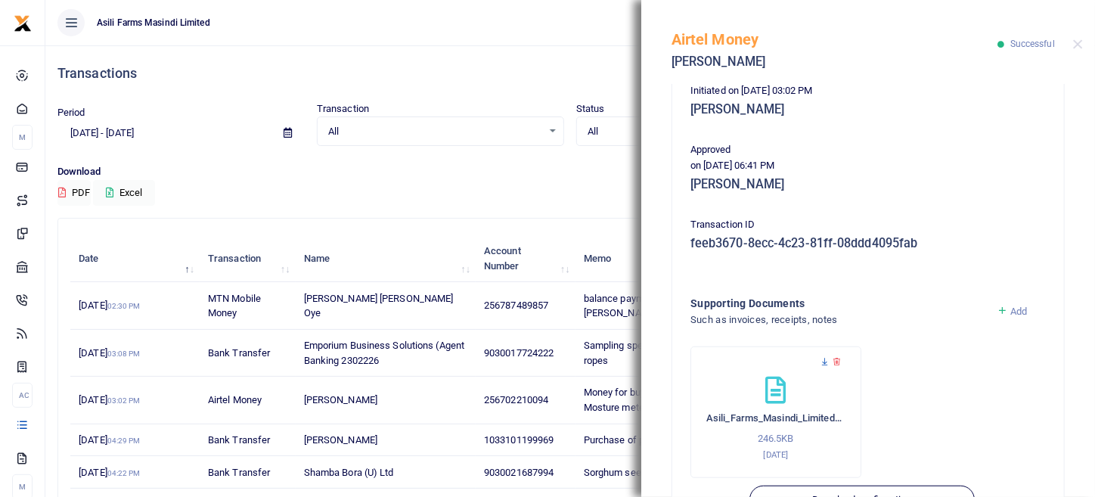
click at [823, 357] on icon at bounding box center [825, 362] width 10 height 10
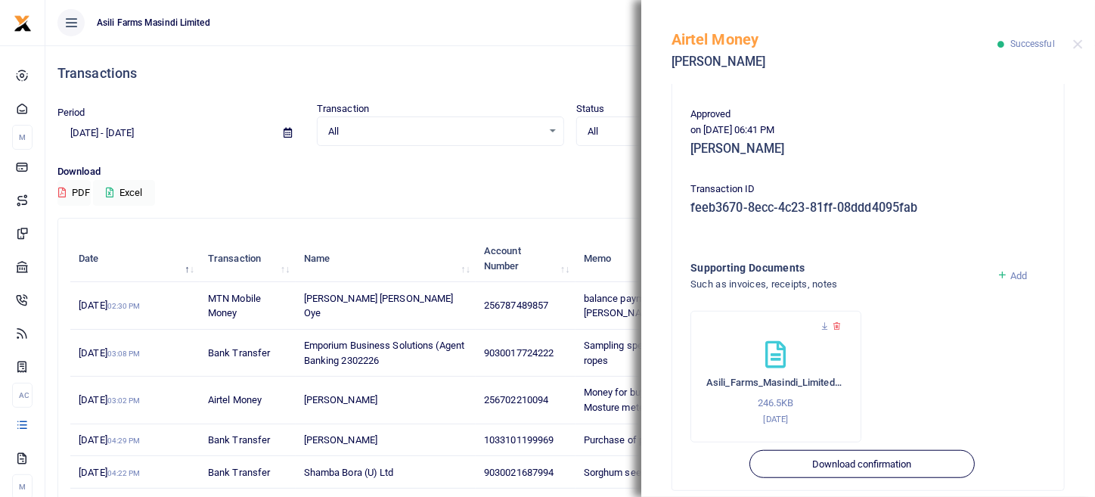
scroll to position [430, 0]
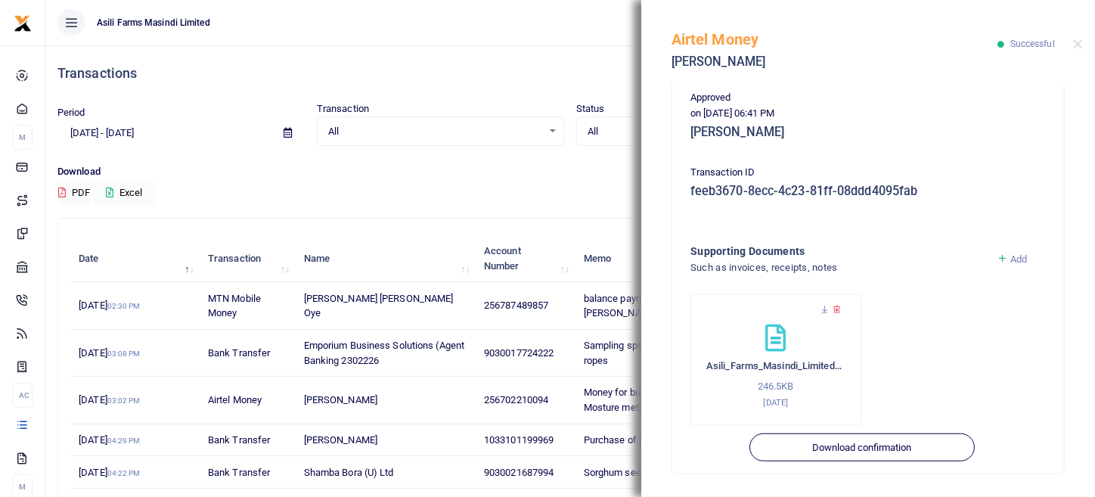
click at [1002, 264] on div "Add" at bounding box center [1021, 268] width 61 height 51
click at [1011, 262] on span "Add" at bounding box center [1019, 258] width 17 height 11
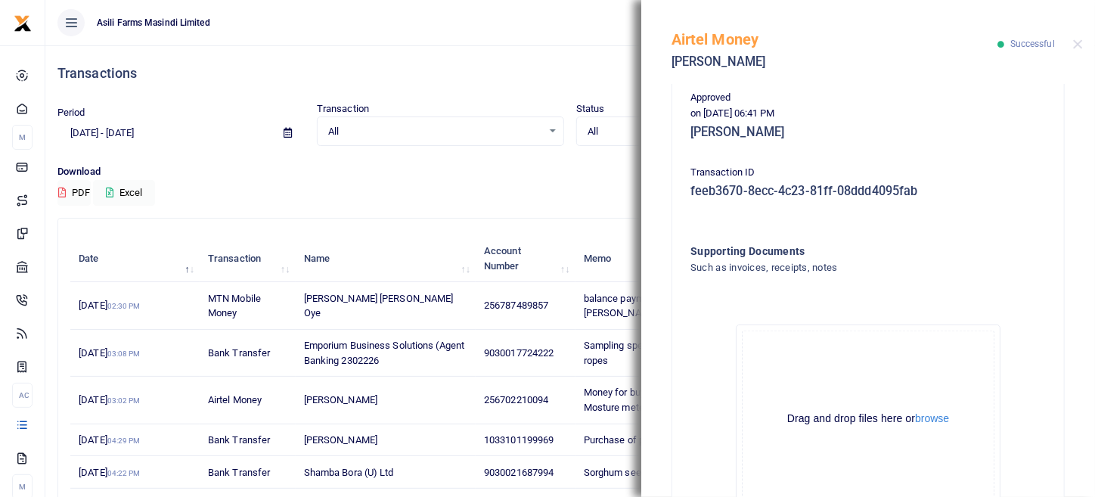
click at [931, 409] on div "Drag and drop files here or browse Powered by Uppy" at bounding box center [868, 419] width 253 height 177
click at [929, 414] on button "browse" at bounding box center [932, 418] width 34 height 11
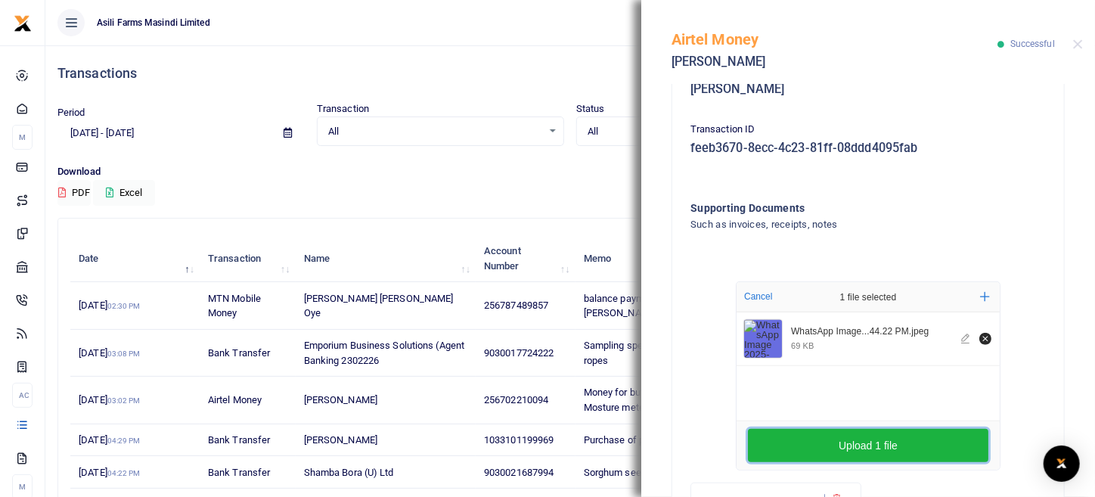
scroll to position [505, 0]
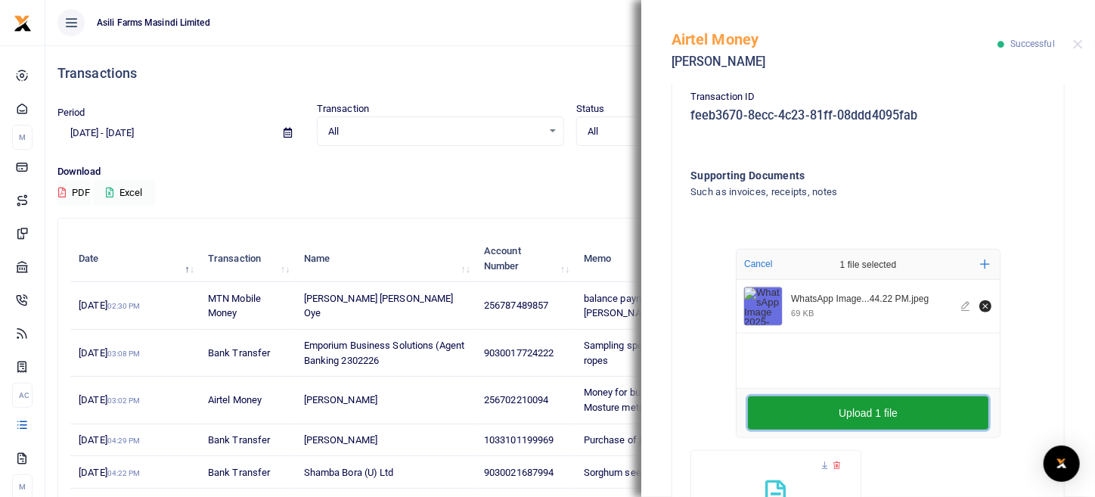
click at [932, 412] on button "Upload 1 file" at bounding box center [868, 412] width 241 height 33
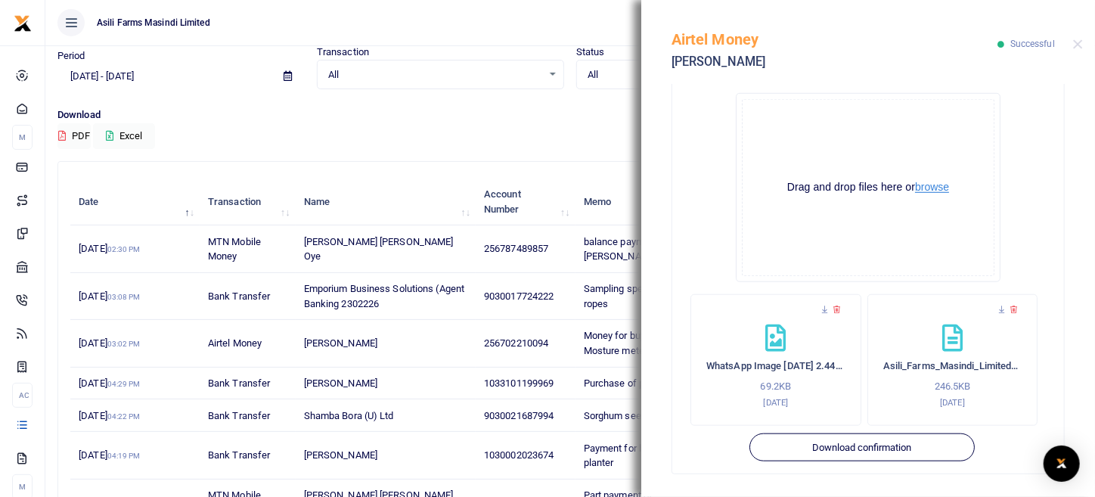
scroll to position [40, 0]
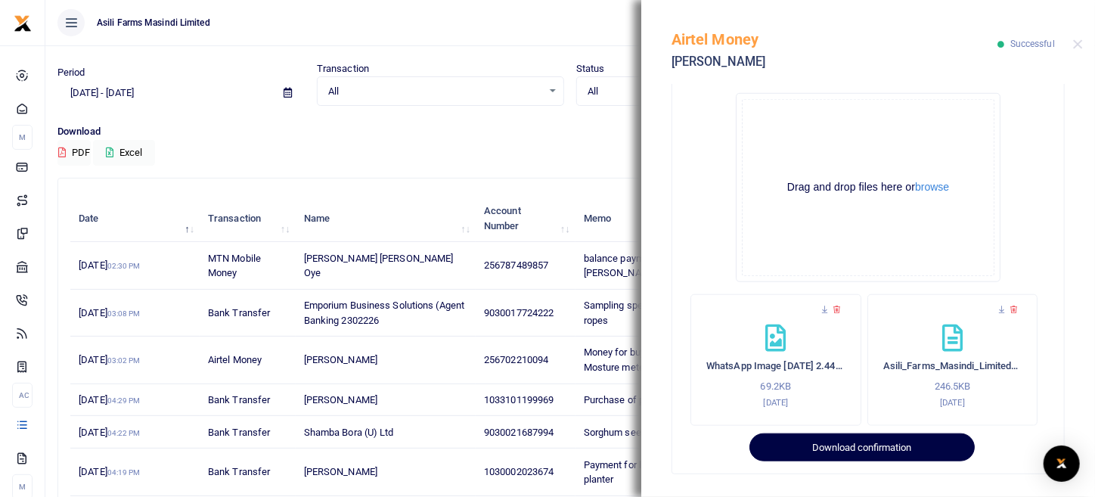
click at [876, 443] on button "Download confirmation" at bounding box center [862, 448] width 225 height 29
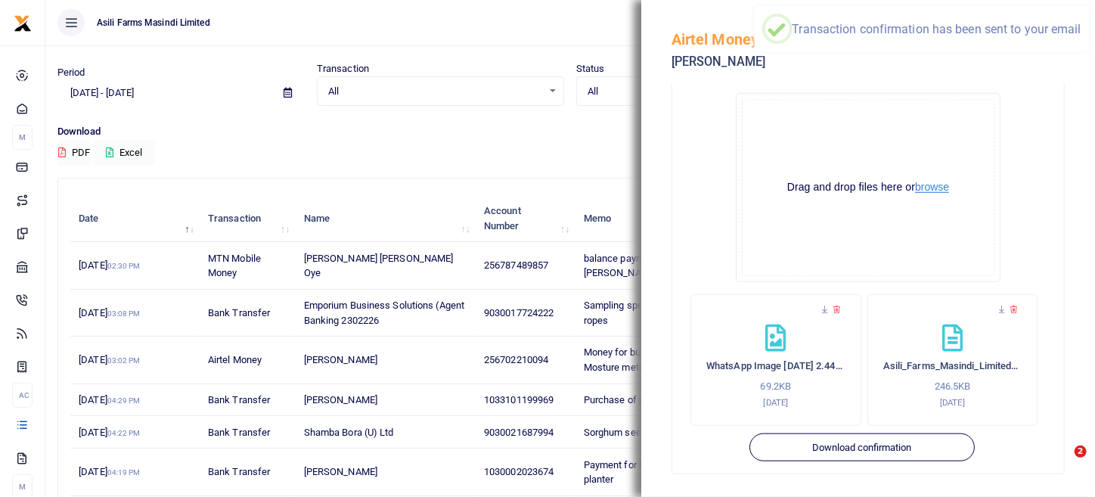
click at [941, 185] on button "browse" at bounding box center [932, 187] width 34 height 11
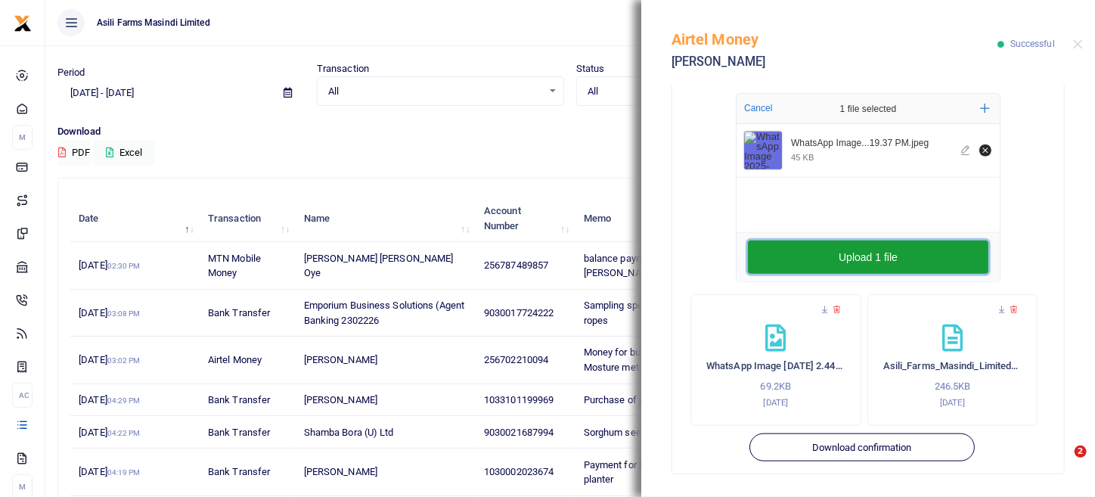
click at [890, 252] on button "Upload 1 file" at bounding box center [868, 257] width 241 height 33
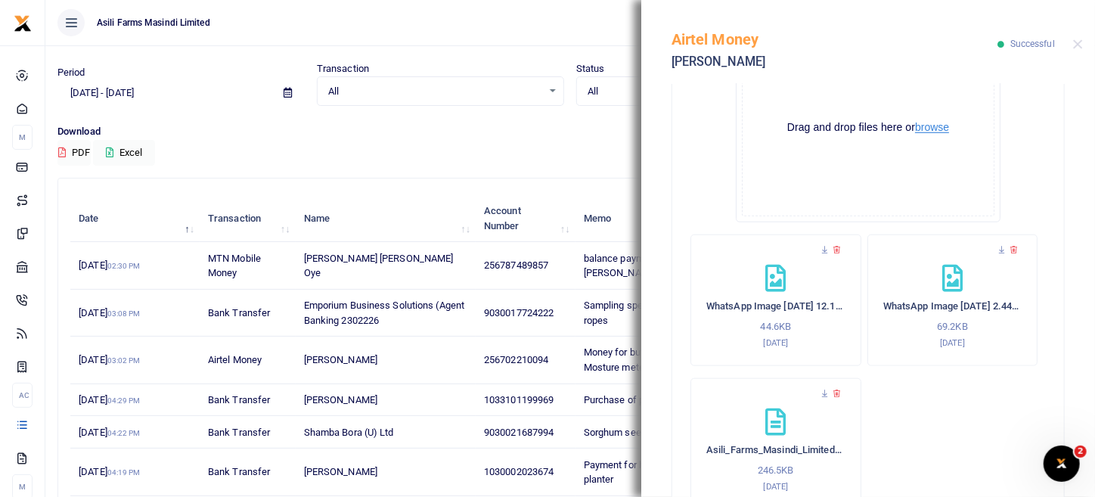
scroll to position [805, 0]
